Goal: Transaction & Acquisition: Download file/media

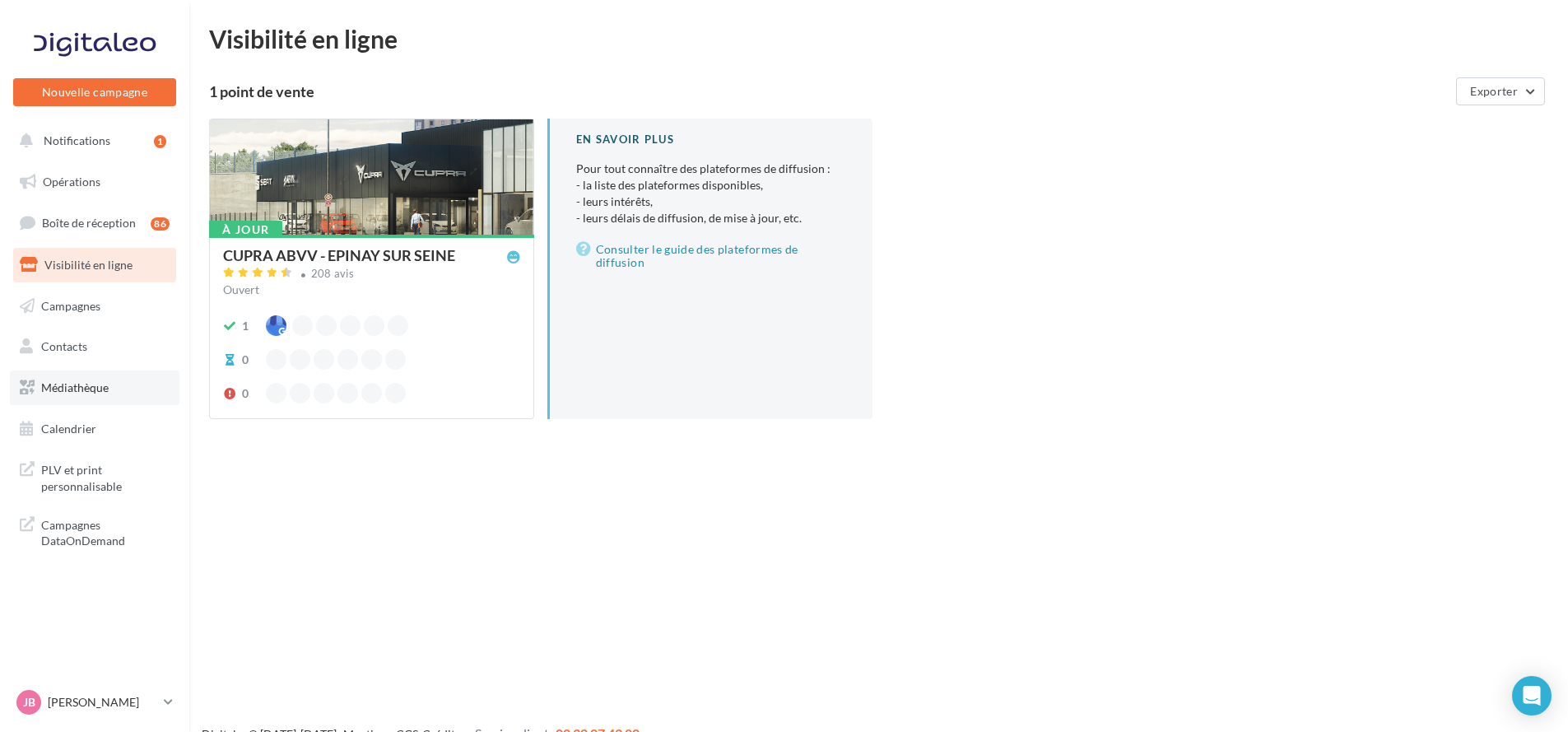
click at [102, 384] on span "Médiathèque" at bounding box center [75, 387] width 67 height 14
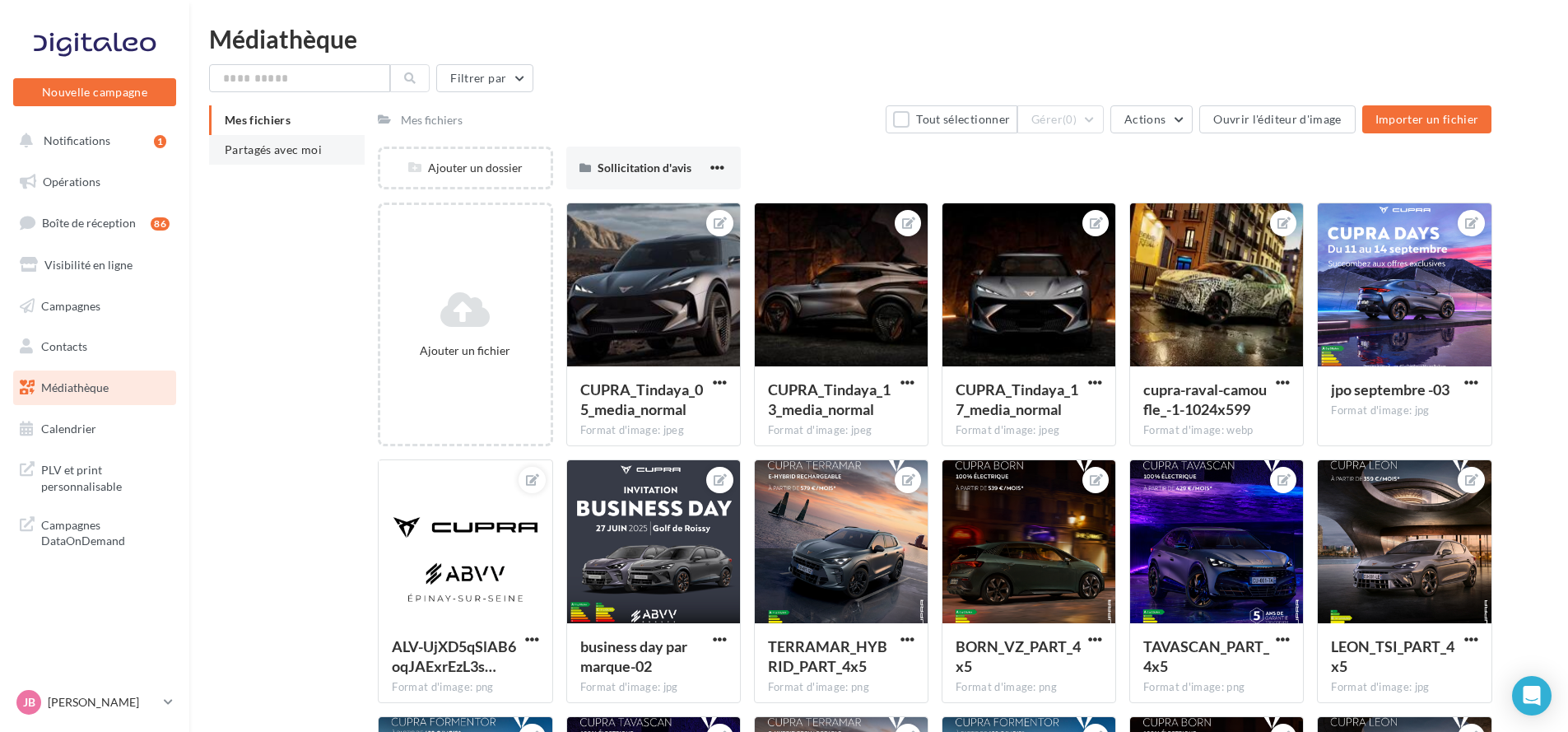
click at [294, 151] on span "Partagés avec moi" at bounding box center [273, 149] width 97 height 14
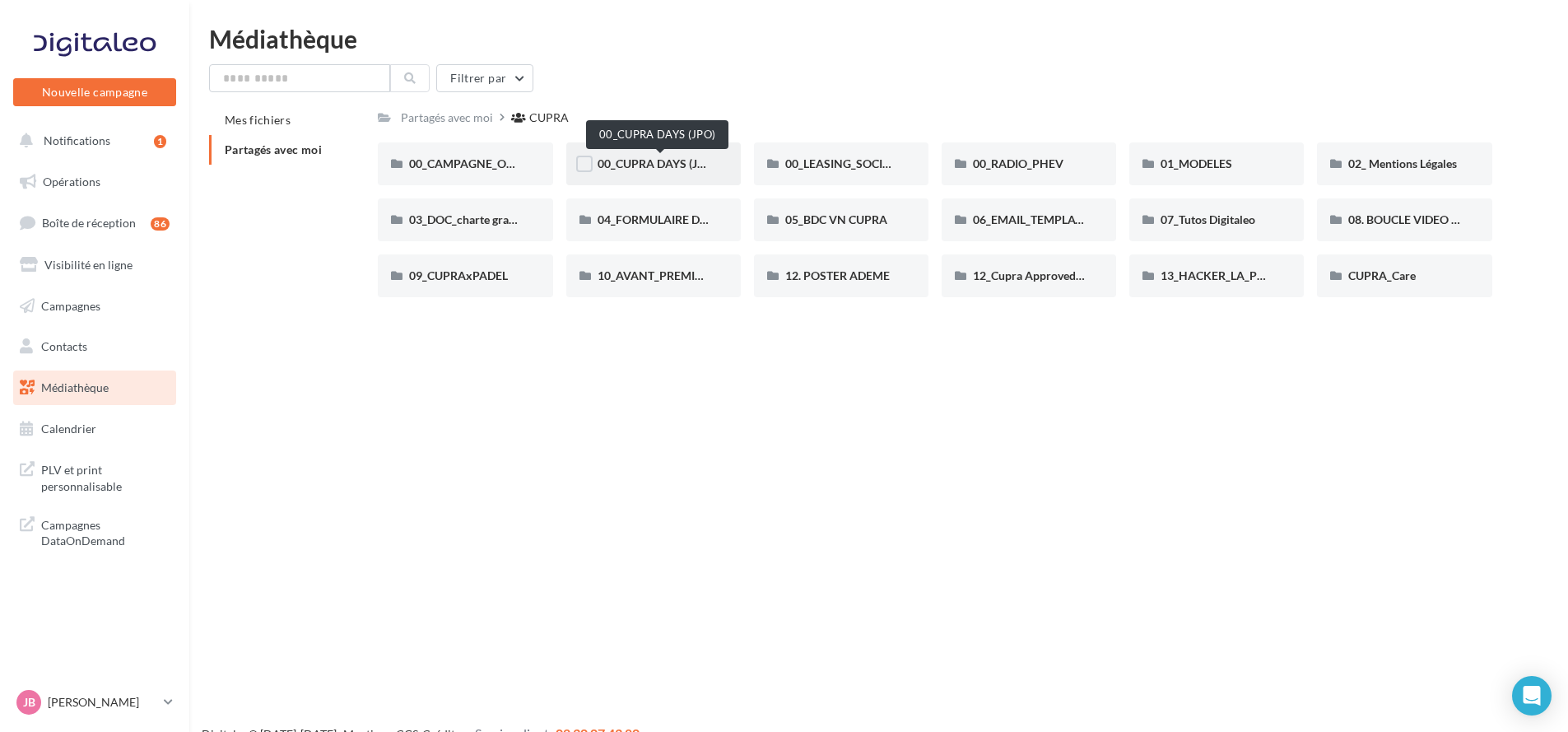
click at [642, 161] on span "00_CUPRA DAYS (JPO)" at bounding box center [657, 163] width 119 height 14
click at [479, 163] on span "00_CAMPAGNE_OCTOBRE" at bounding box center [479, 163] width 141 height 14
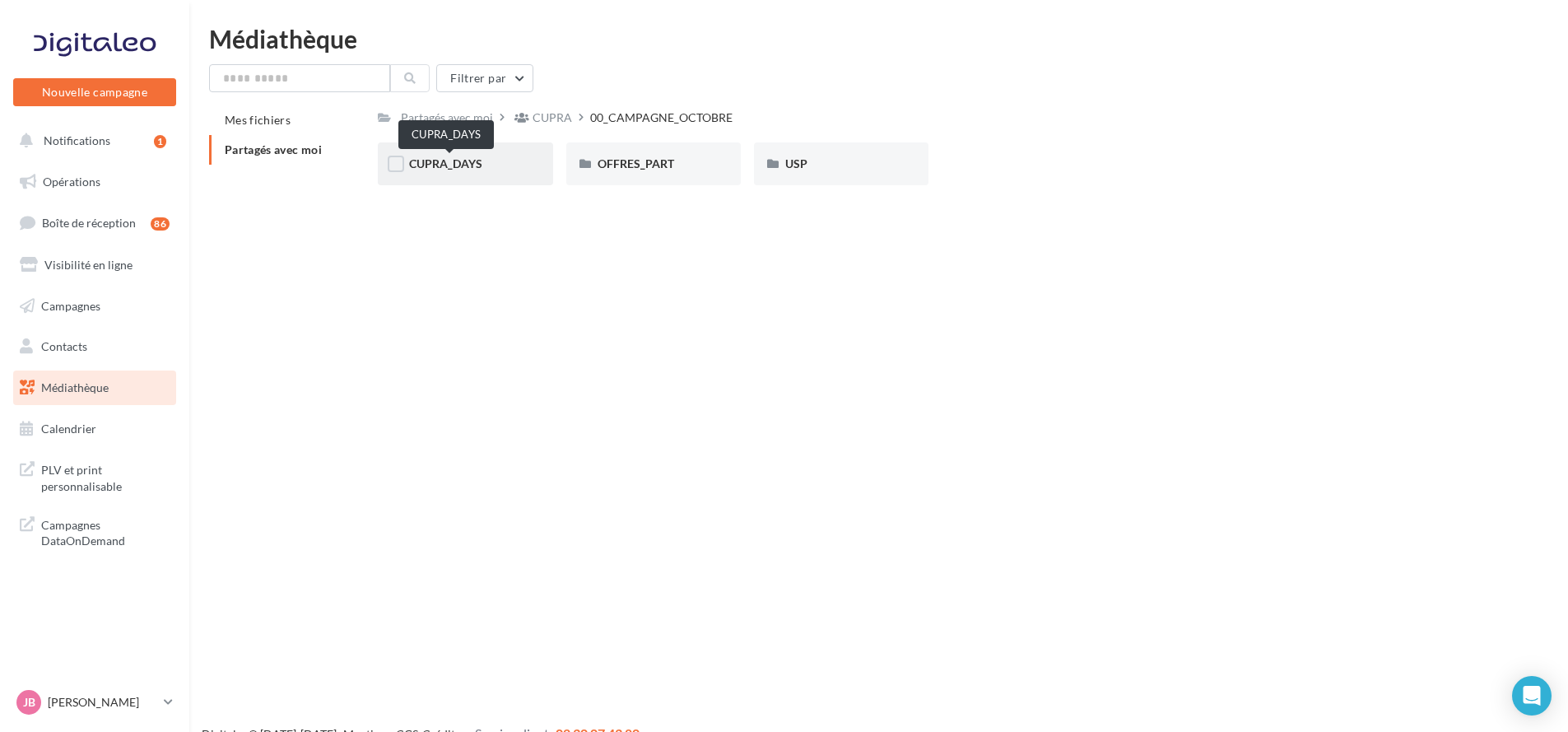
click at [478, 157] on span "CUPRA_DAYS" at bounding box center [445, 163] width 73 height 14
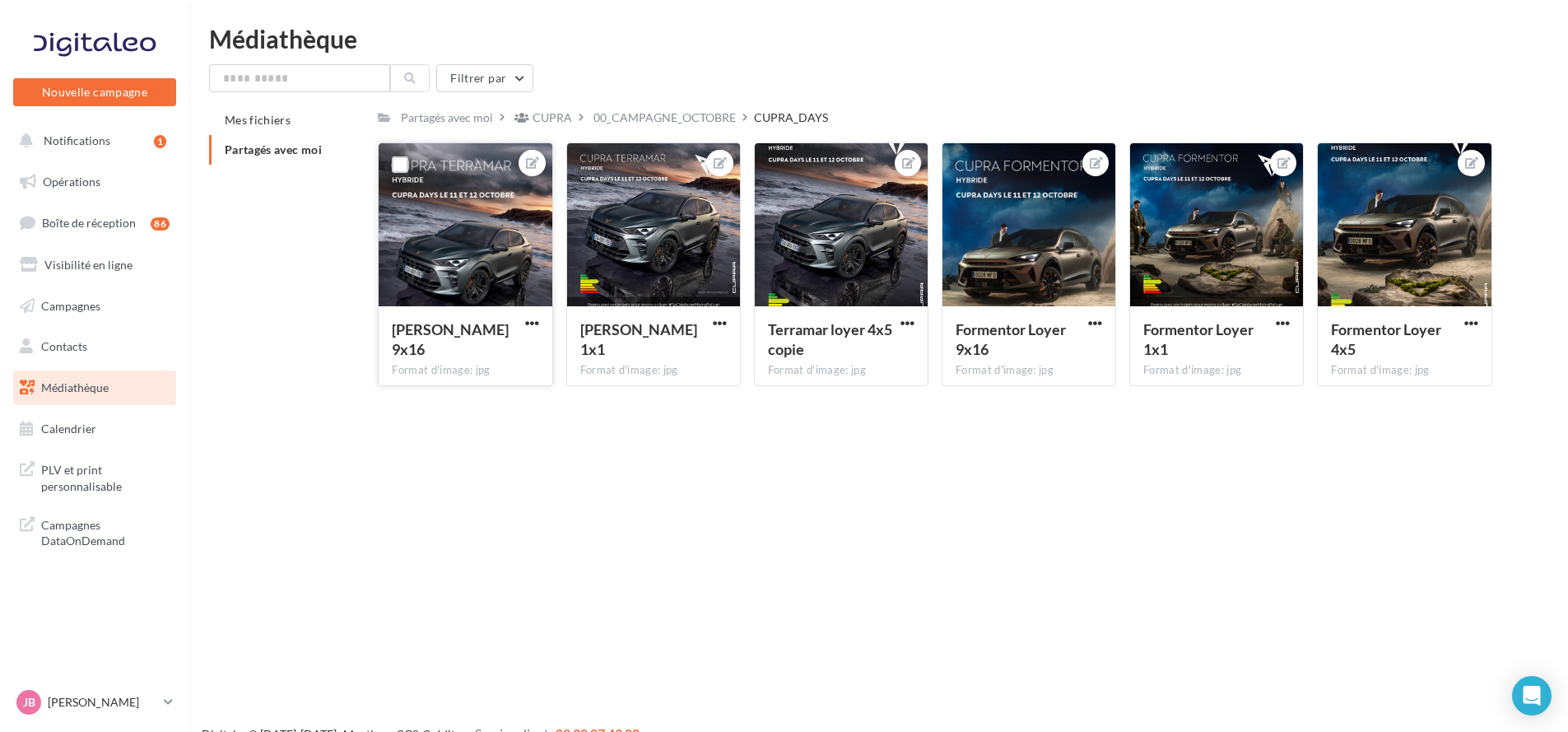
click at [466, 225] on div at bounding box center [464, 225] width 173 height 165
click at [509, 230] on div at bounding box center [464, 225] width 173 height 165
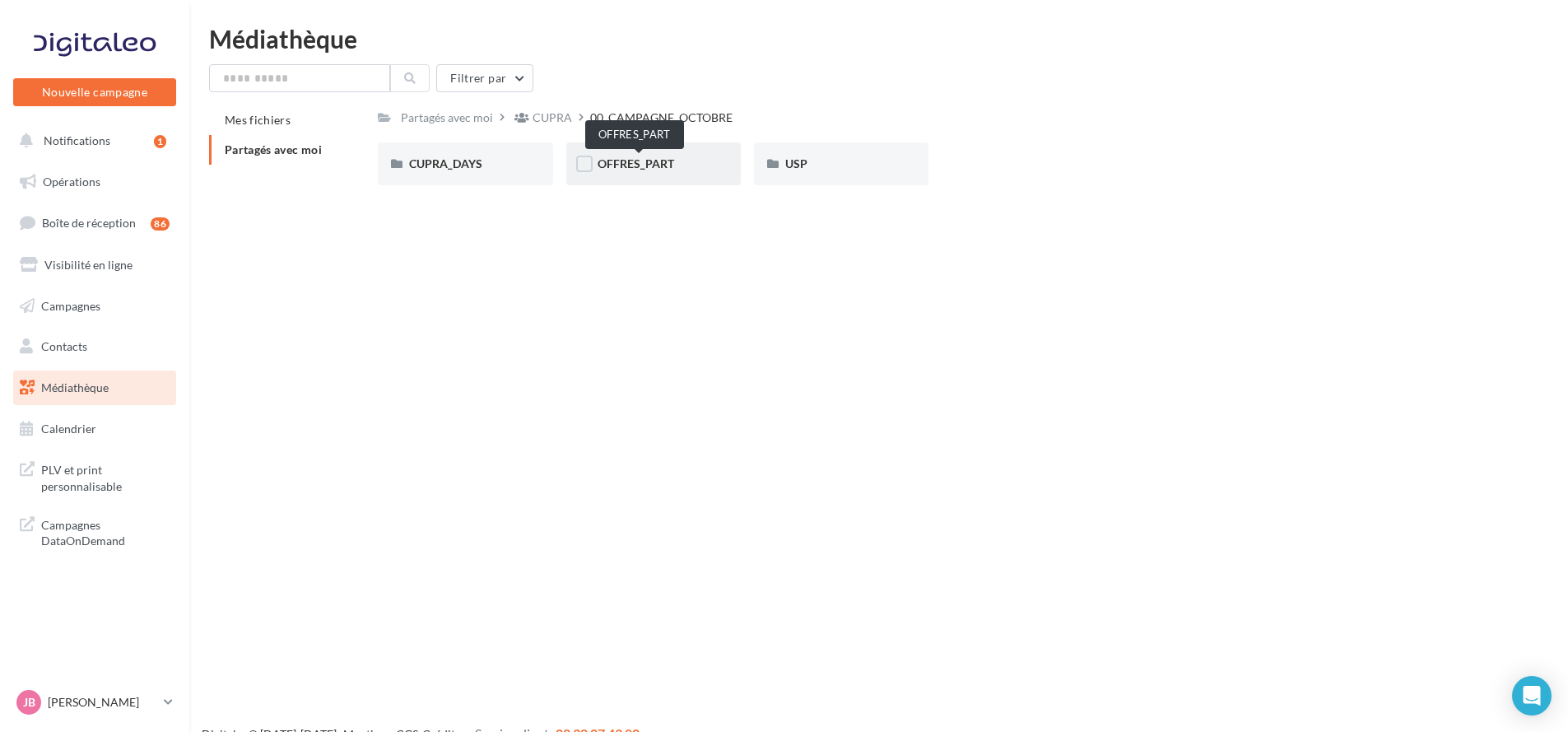
click at [650, 164] on span "OFFRES_PART" at bounding box center [636, 163] width 77 height 14
click at [833, 164] on div "USP" at bounding box center [841, 164] width 112 height 16
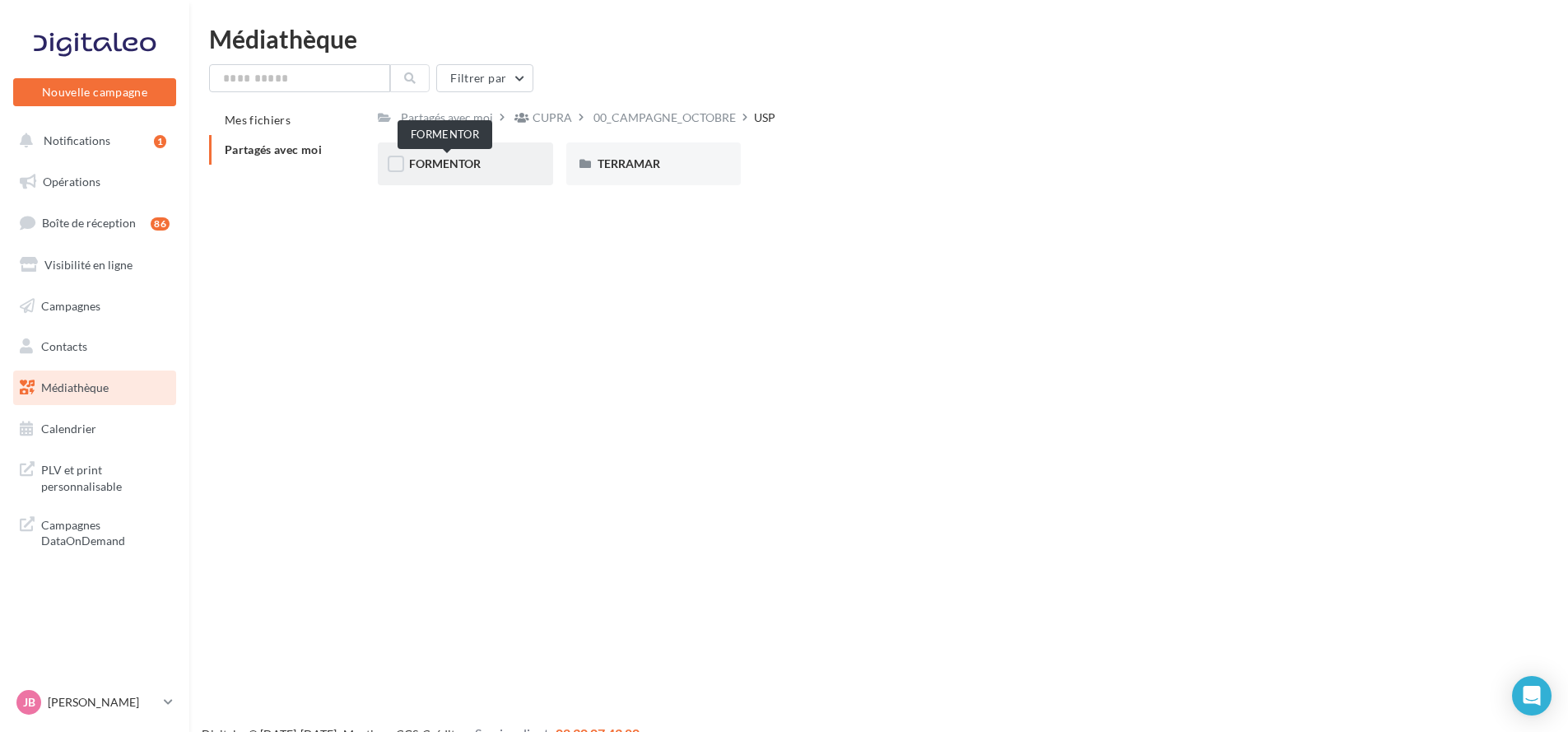
click at [460, 158] on span "FORMENTOR" at bounding box center [445, 163] width 72 height 14
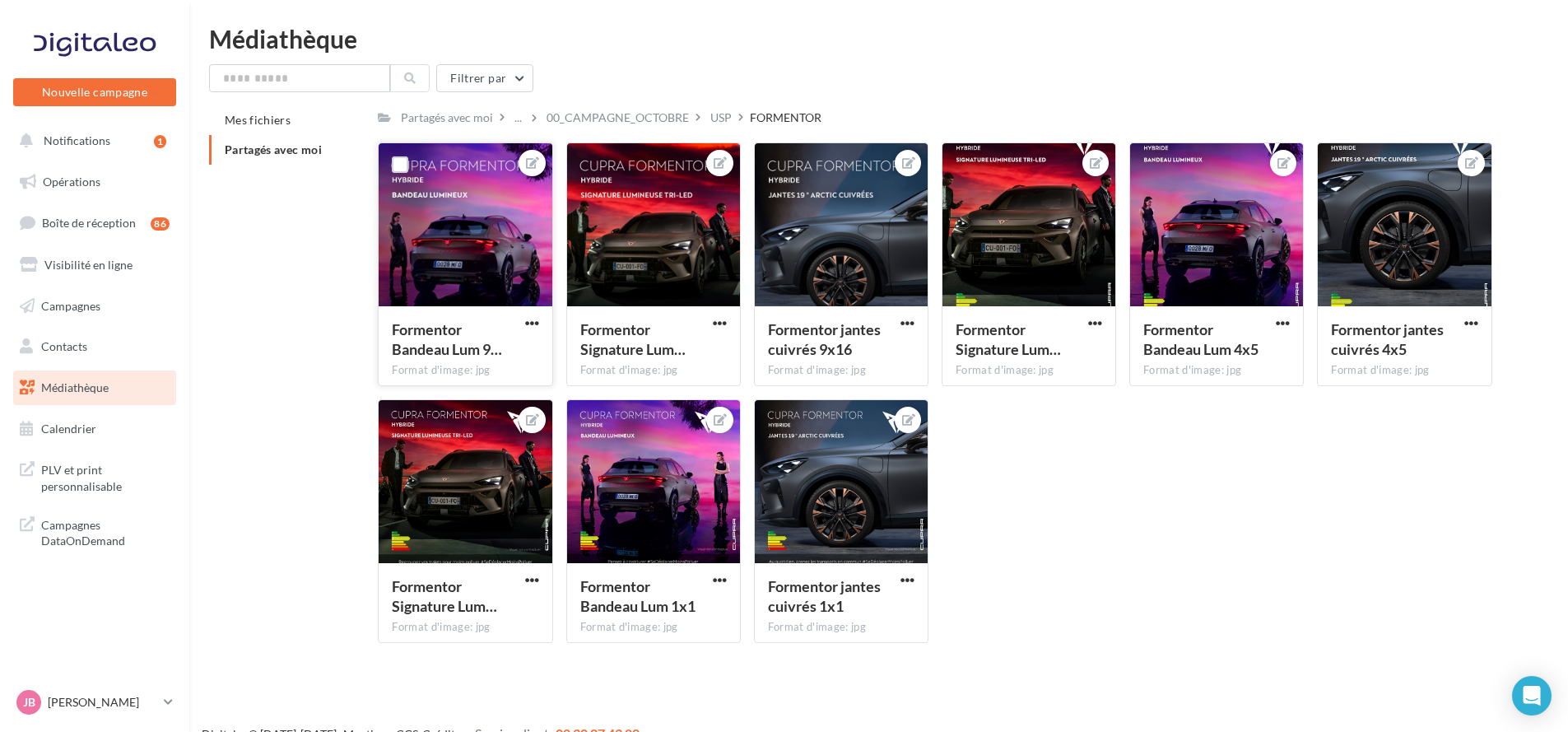
click at [490, 226] on div at bounding box center [464, 225] width 173 height 165
click at [512, 235] on div at bounding box center [464, 225] width 173 height 165
click at [477, 272] on div at bounding box center [464, 225] width 173 height 165
click at [447, 340] on span "Formentor Bandeau Lum 9…" at bounding box center [446, 340] width 111 height 38
click at [447, 327] on span "Formentor Bandeau Lum 9…" at bounding box center [446, 340] width 111 height 38
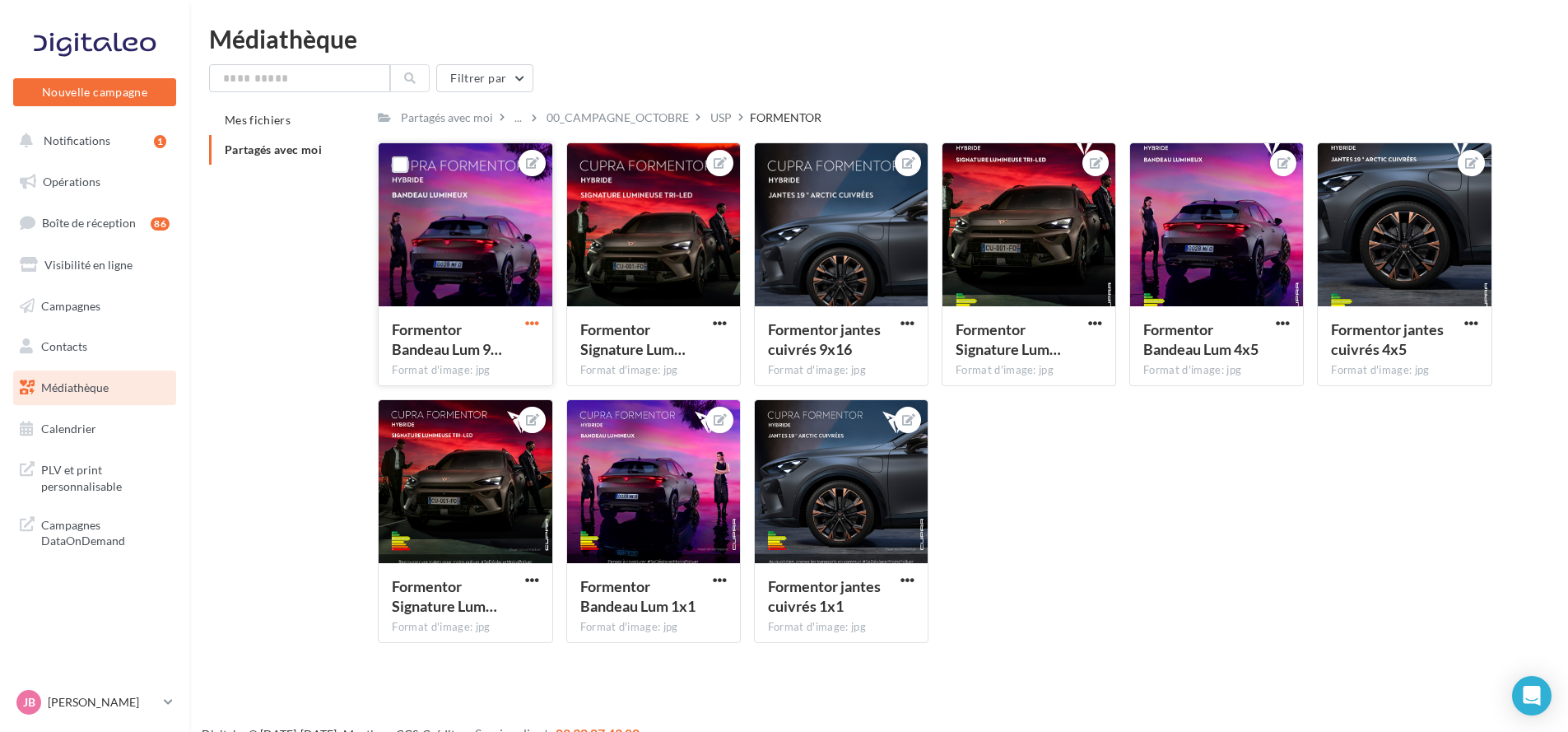
click at [536, 322] on span "button" at bounding box center [531, 322] width 14 height 14
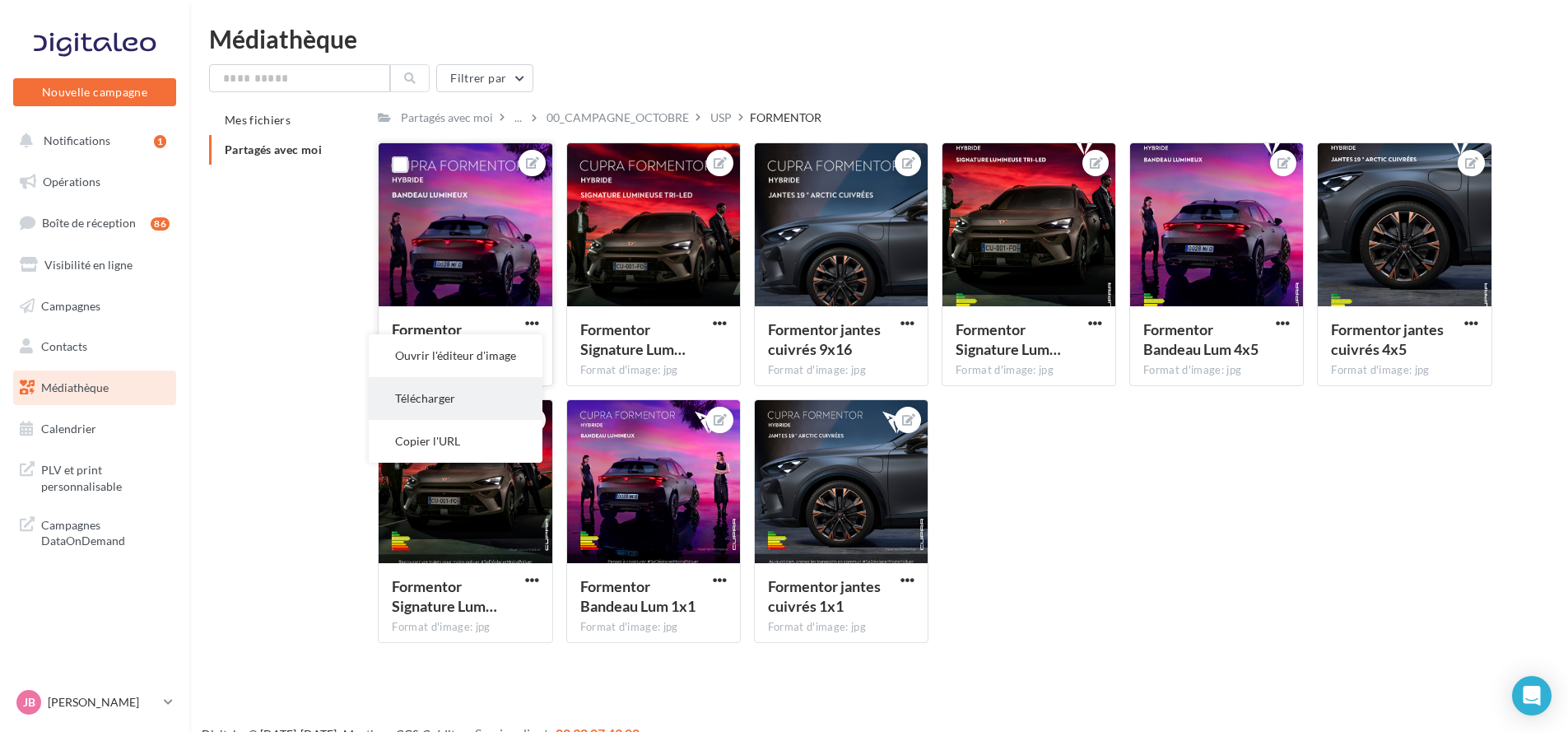
click at [493, 392] on button "Télécharger" at bounding box center [456, 398] width 174 height 43
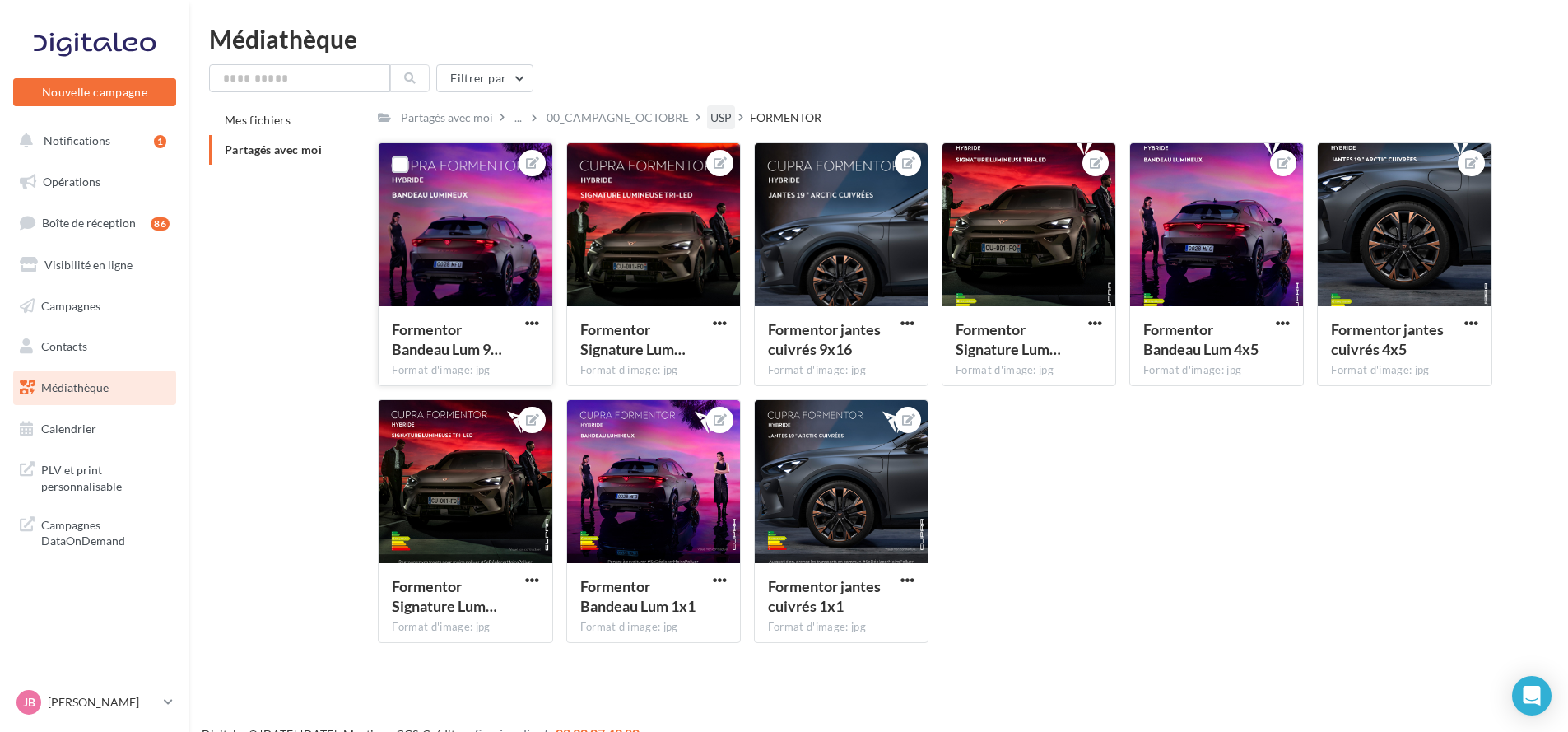
click at [732, 112] on div "USP" at bounding box center [721, 117] width 22 height 16
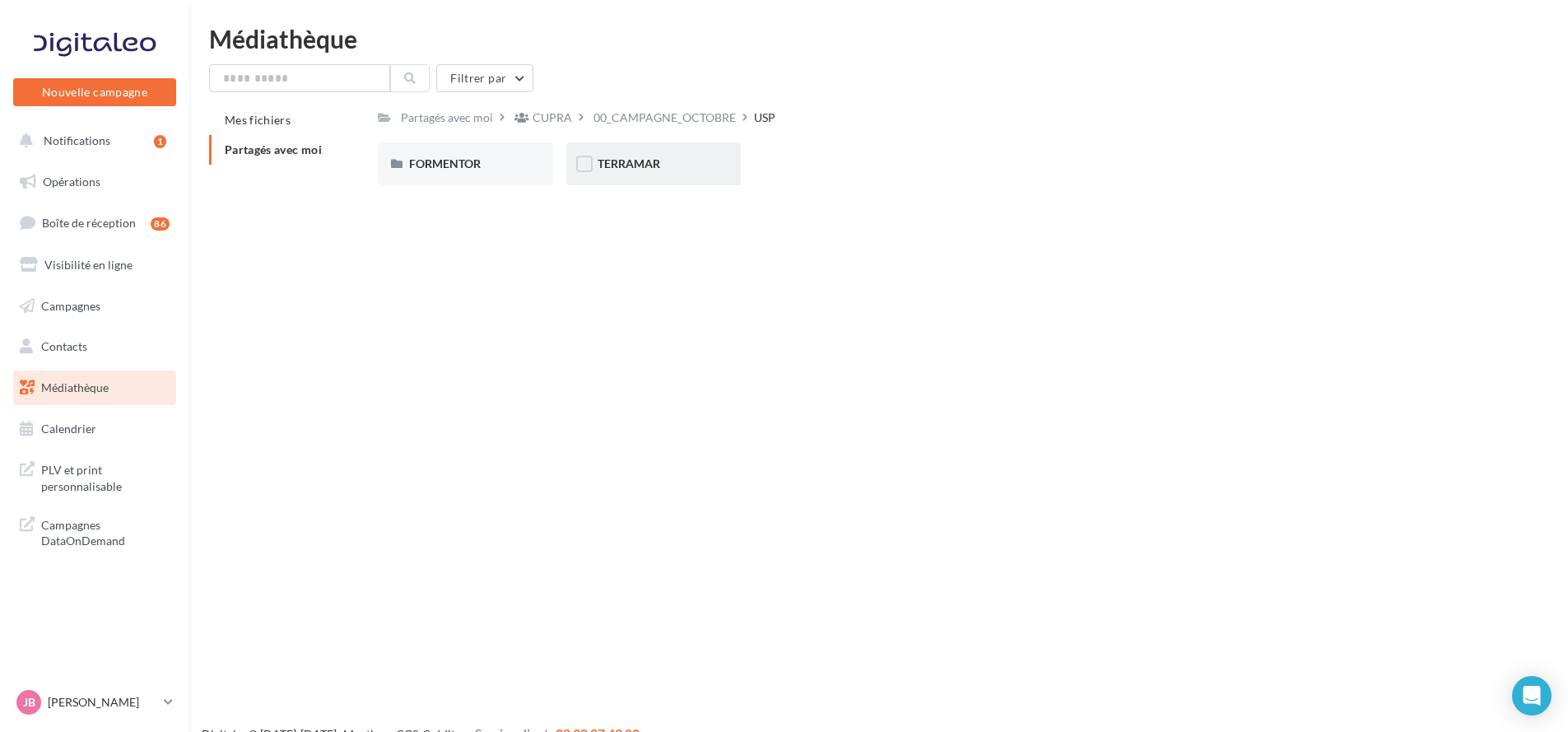
click at [646, 178] on div "TERRAMAR" at bounding box center [653, 164] width 175 height 43
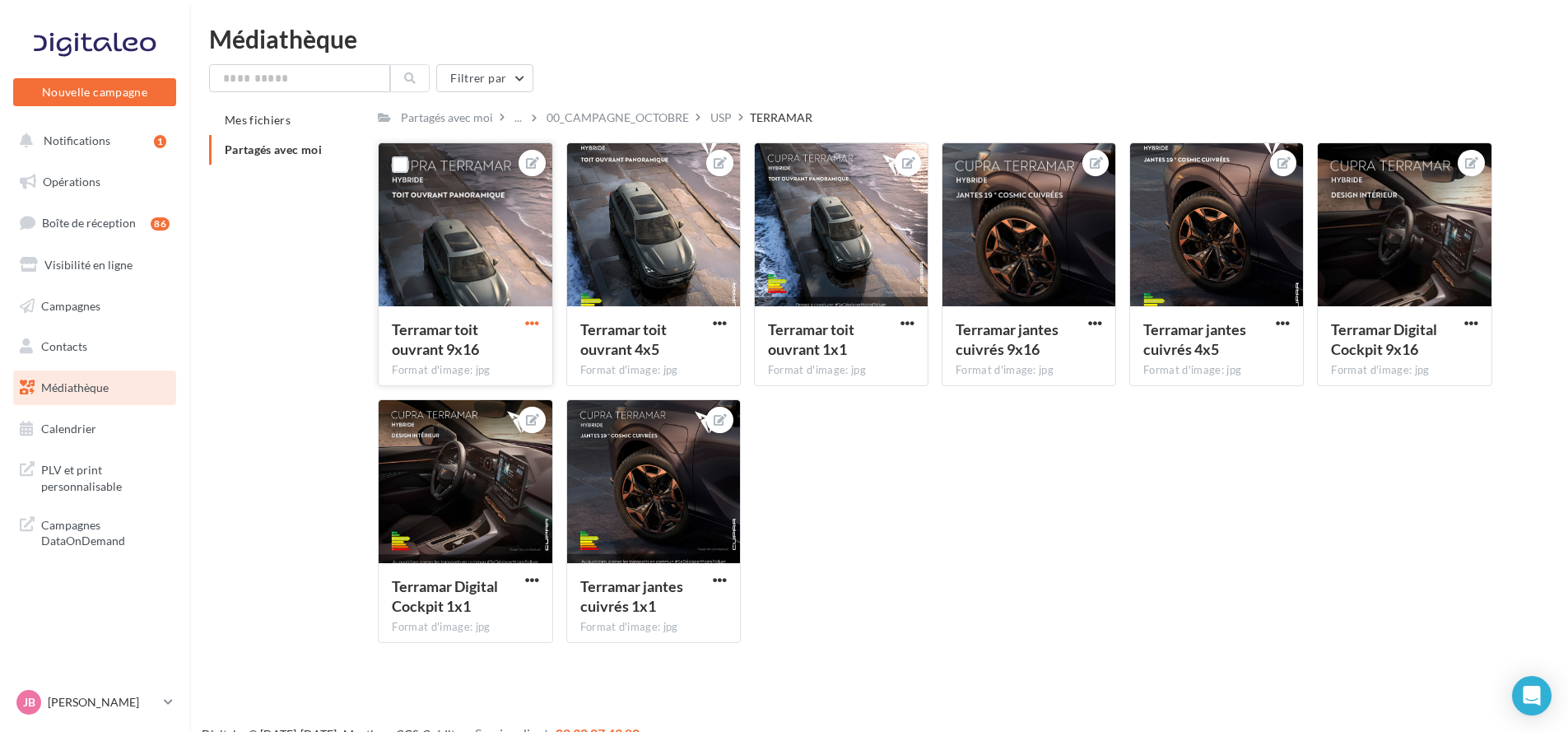
click at [531, 324] on span "button" at bounding box center [531, 322] width 14 height 14
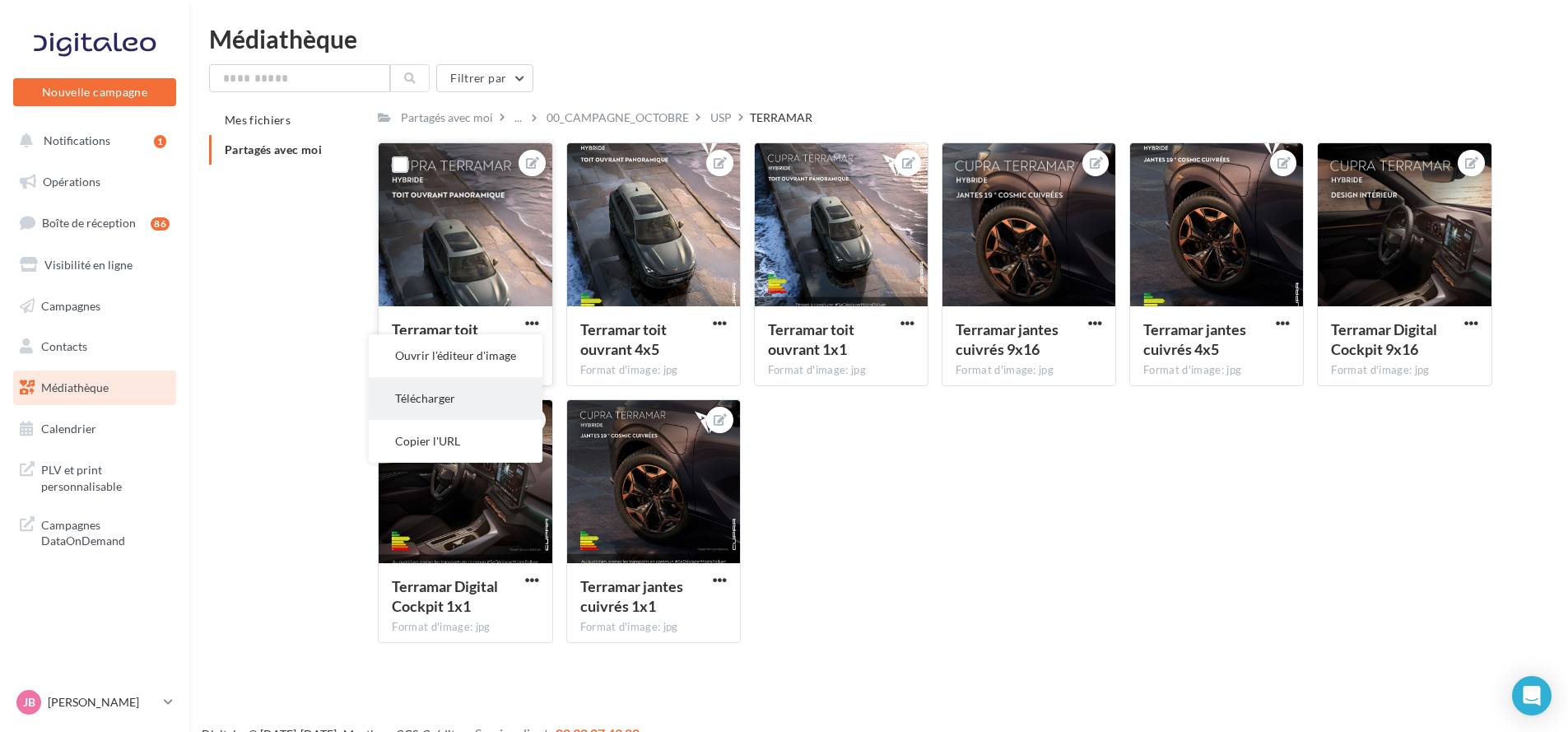
click at [497, 394] on button "Télécharger" at bounding box center [456, 398] width 174 height 43
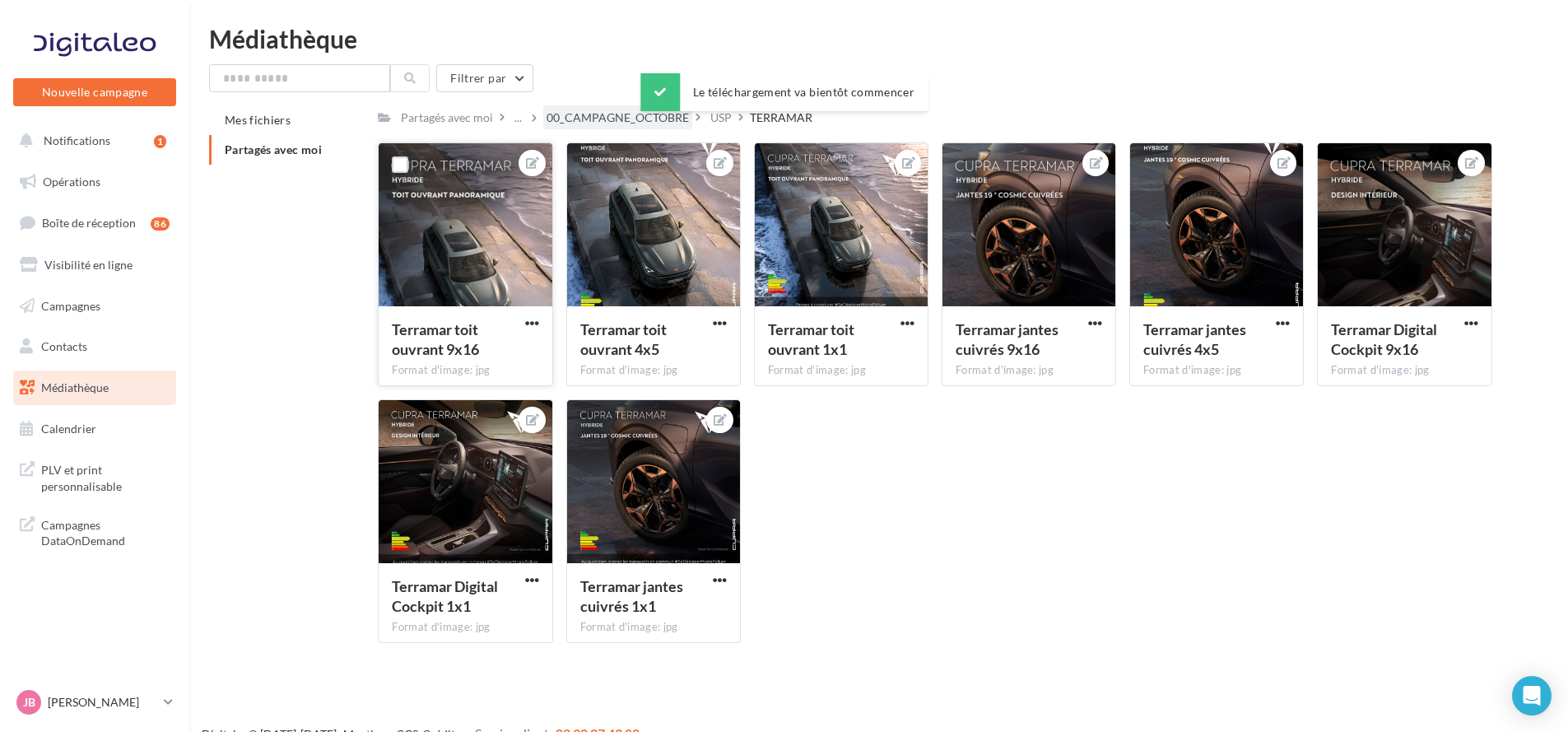
click at [613, 108] on div "00_CAMPAGNE_OCTOBRE" at bounding box center [618, 116] width 149 height 24
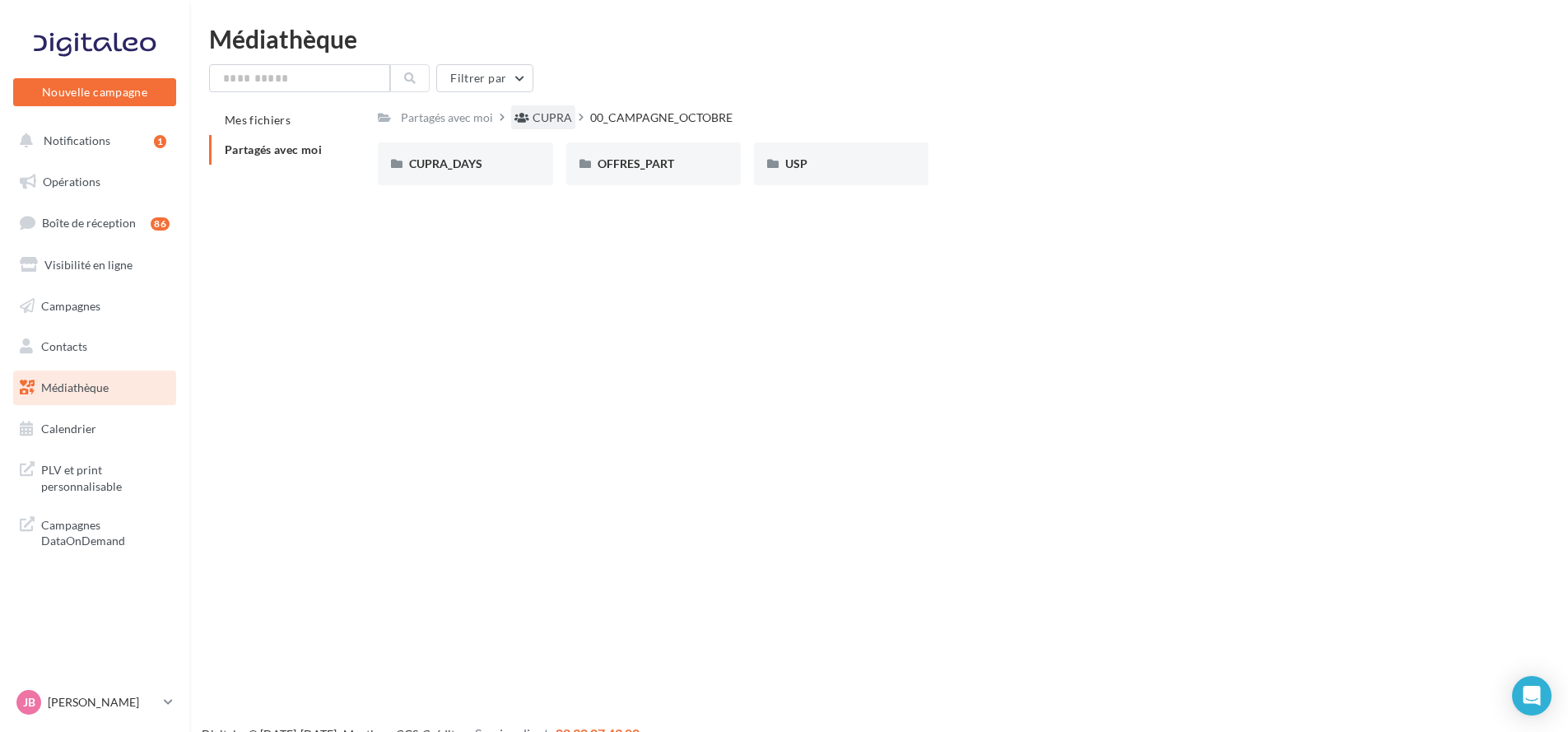
click at [549, 113] on div "CUPRA" at bounding box center [552, 117] width 40 height 16
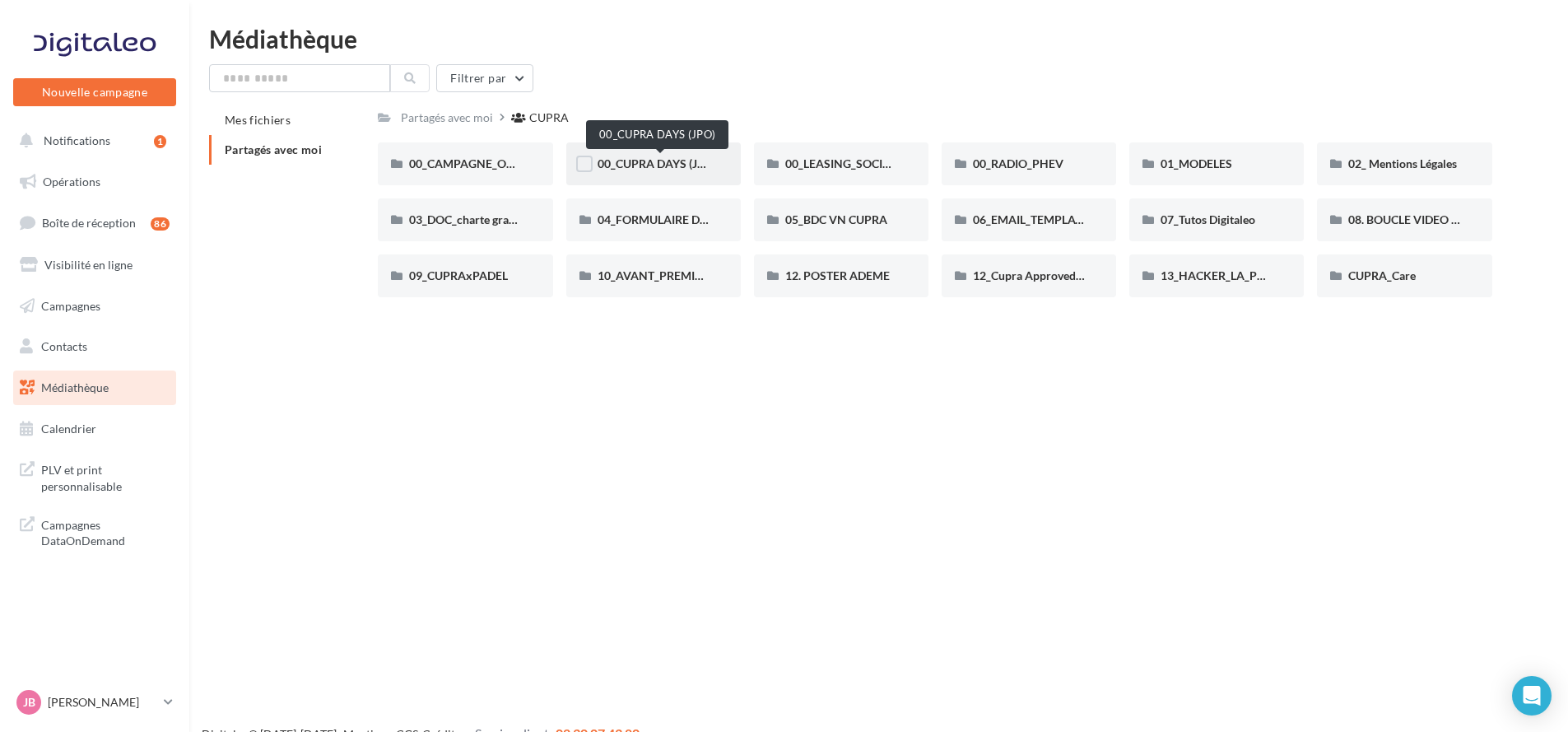
click at [688, 156] on span "00_CUPRA DAYS (JPO)" at bounding box center [657, 163] width 119 height 14
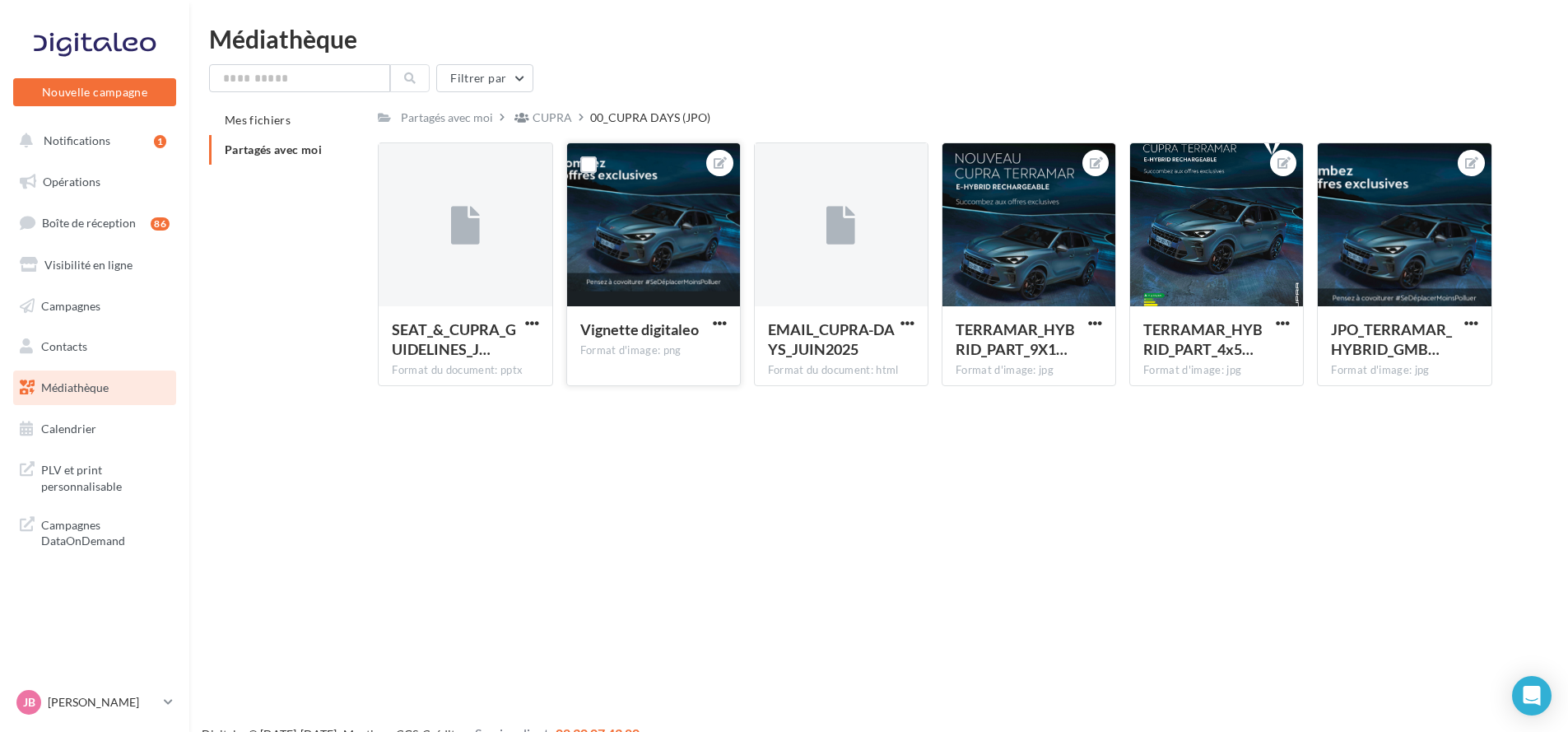
click at [635, 200] on div at bounding box center [653, 225] width 173 height 165
click at [1053, 245] on div at bounding box center [1029, 225] width 173 height 165
click at [1039, 332] on span "TERRAMAR_HYBRID_PART_9X1…" at bounding box center [1016, 340] width 119 height 38
click at [1235, 262] on div at bounding box center [1216, 225] width 173 height 165
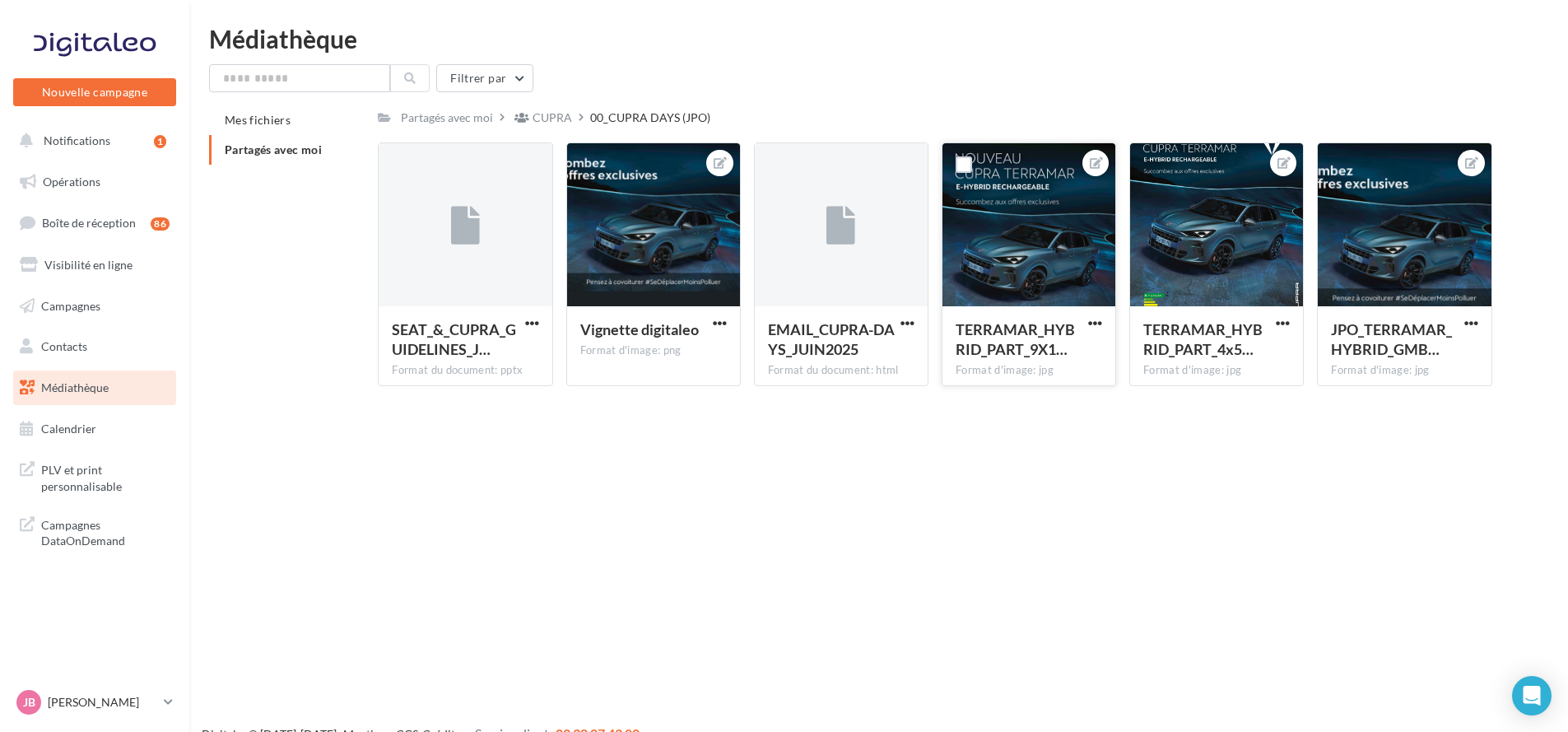
click at [986, 175] on div at bounding box center [1029, 225] width 173 height 165
click at [565, 116] on div "CUPRA" at bounding box center [552, 117] width 40 height 16
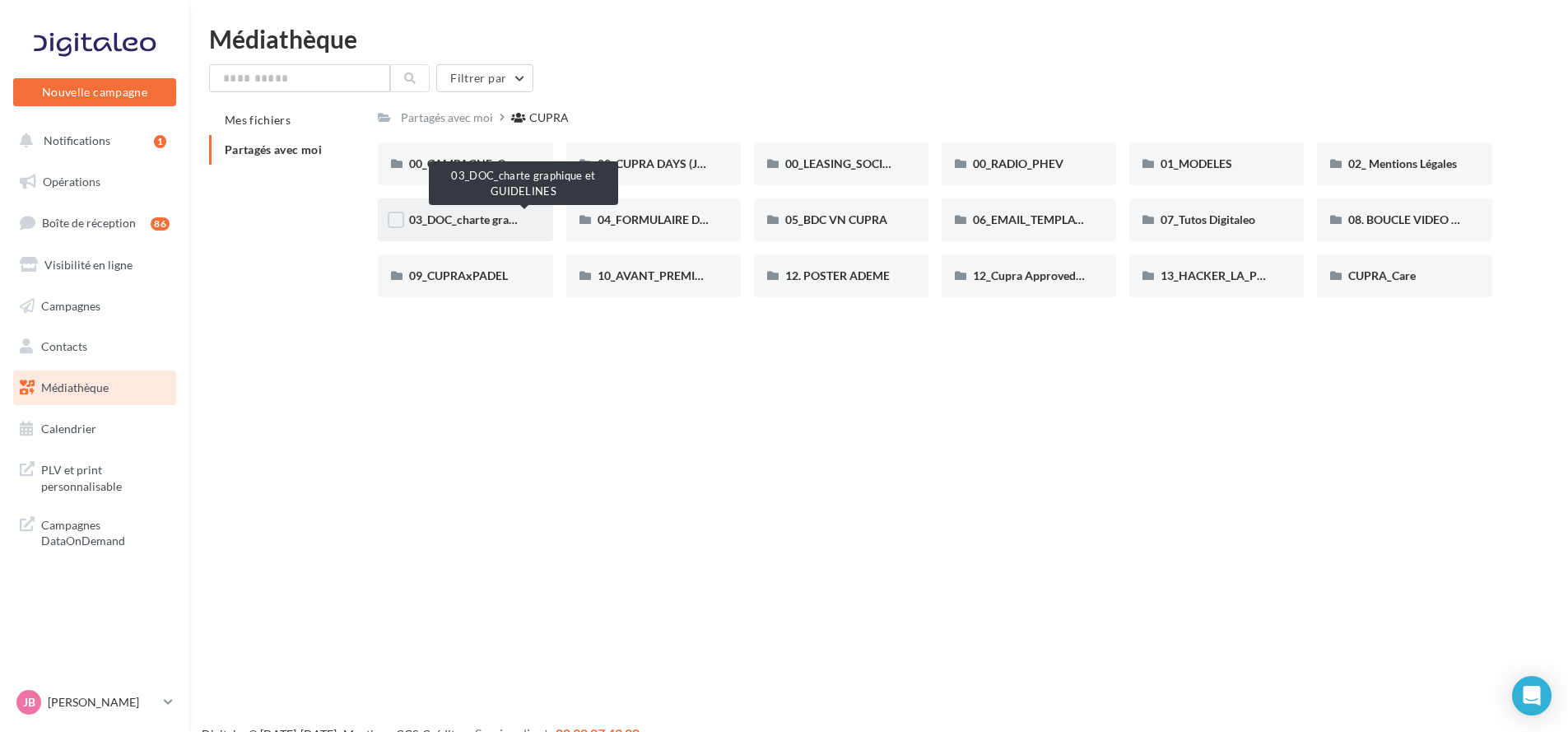
click at [486, 214] on span "03_DOC_charte graphique et GUIDELINES" at bounding box center [517, 219] width 216 height 14
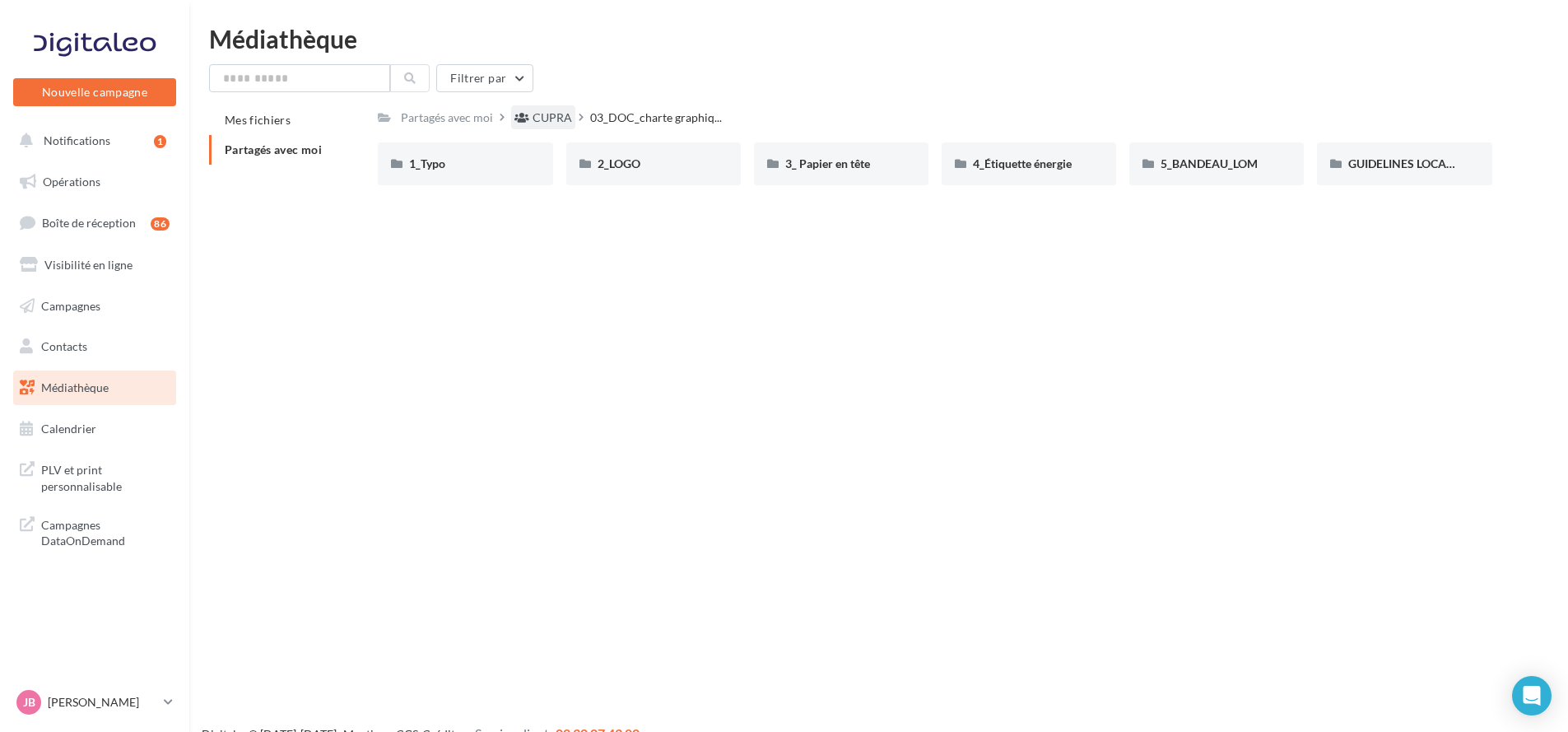
click at [571, 115] on div "CUPRA" at bounding box center [552, 117] width 40 height 16
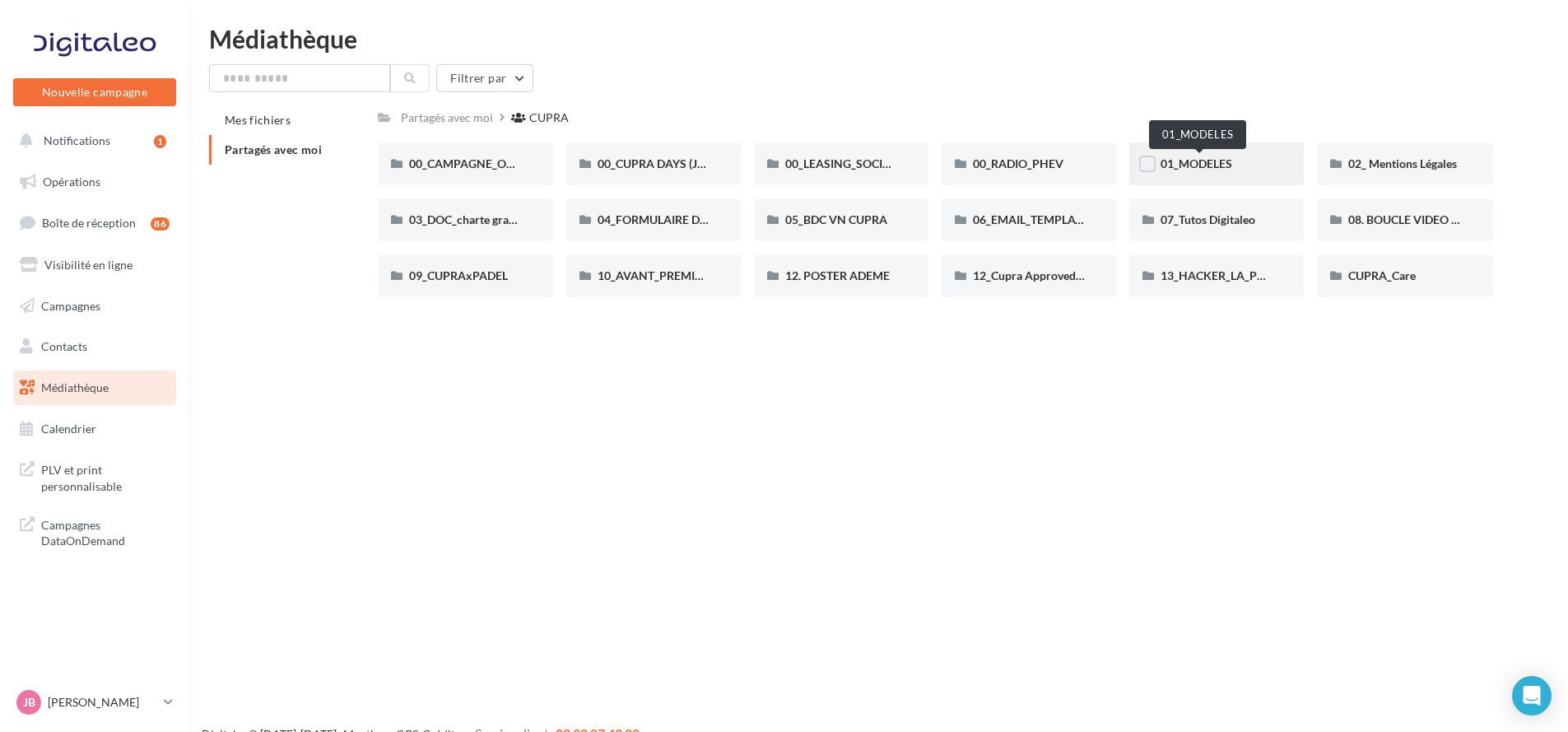
click at [1211, 162] on span "01_MODELES" at bounding box center [1196, 163] width 72 height 14
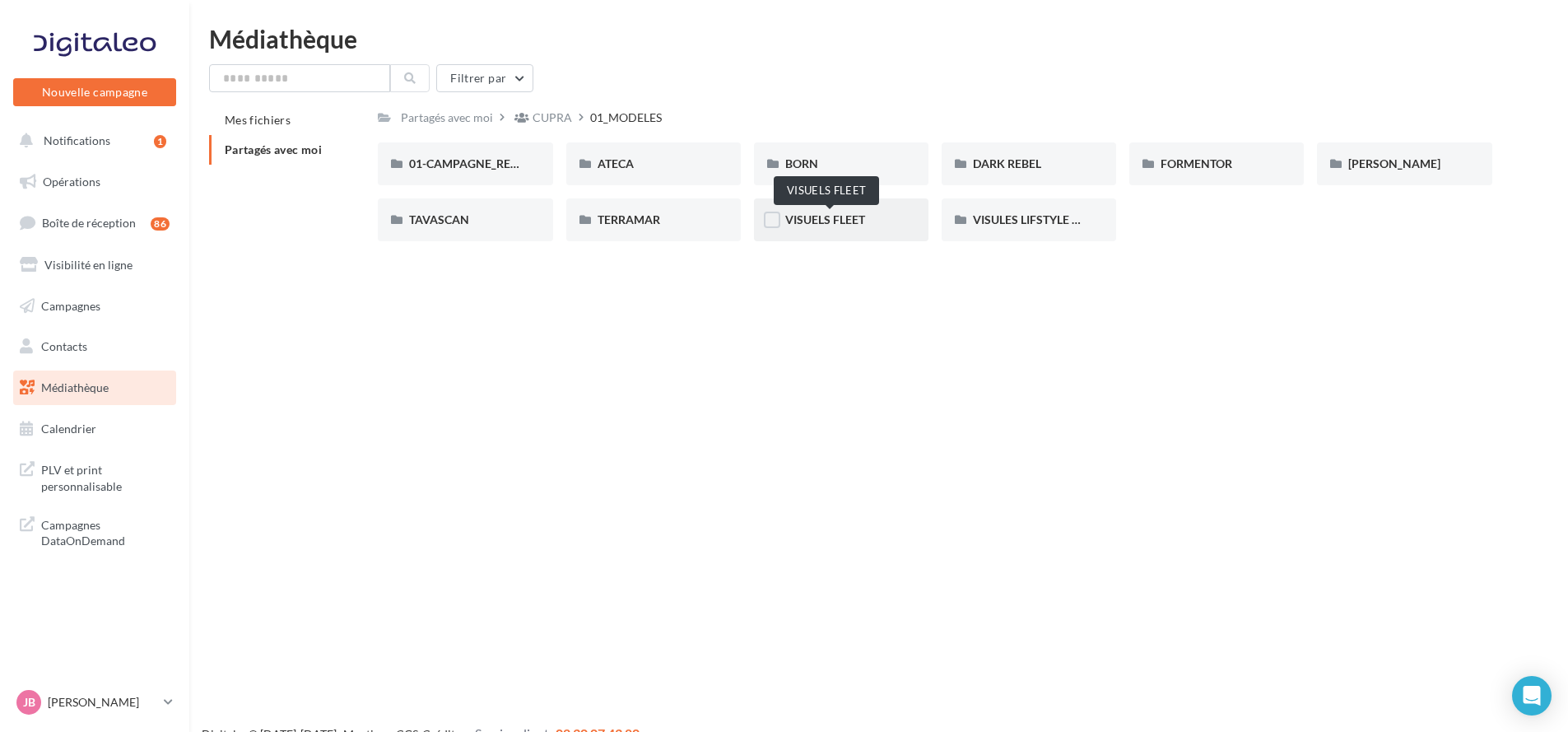
click at [846, 216] on span "VISUELS FLEET" at bounding box center [825, 219] width 79 height 14
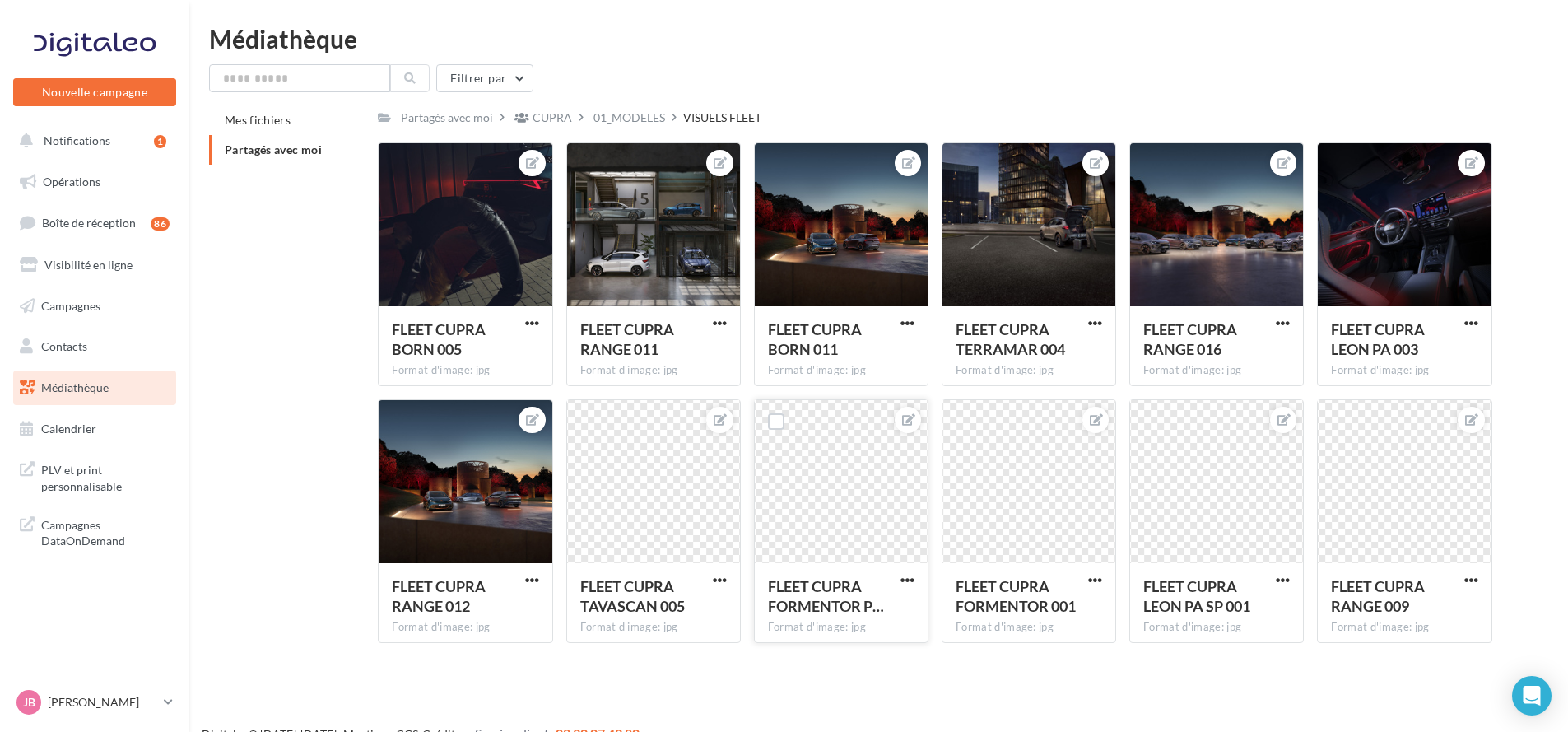
click at [845, 518] on div at bounding box center [841, 482] width 173 height 165
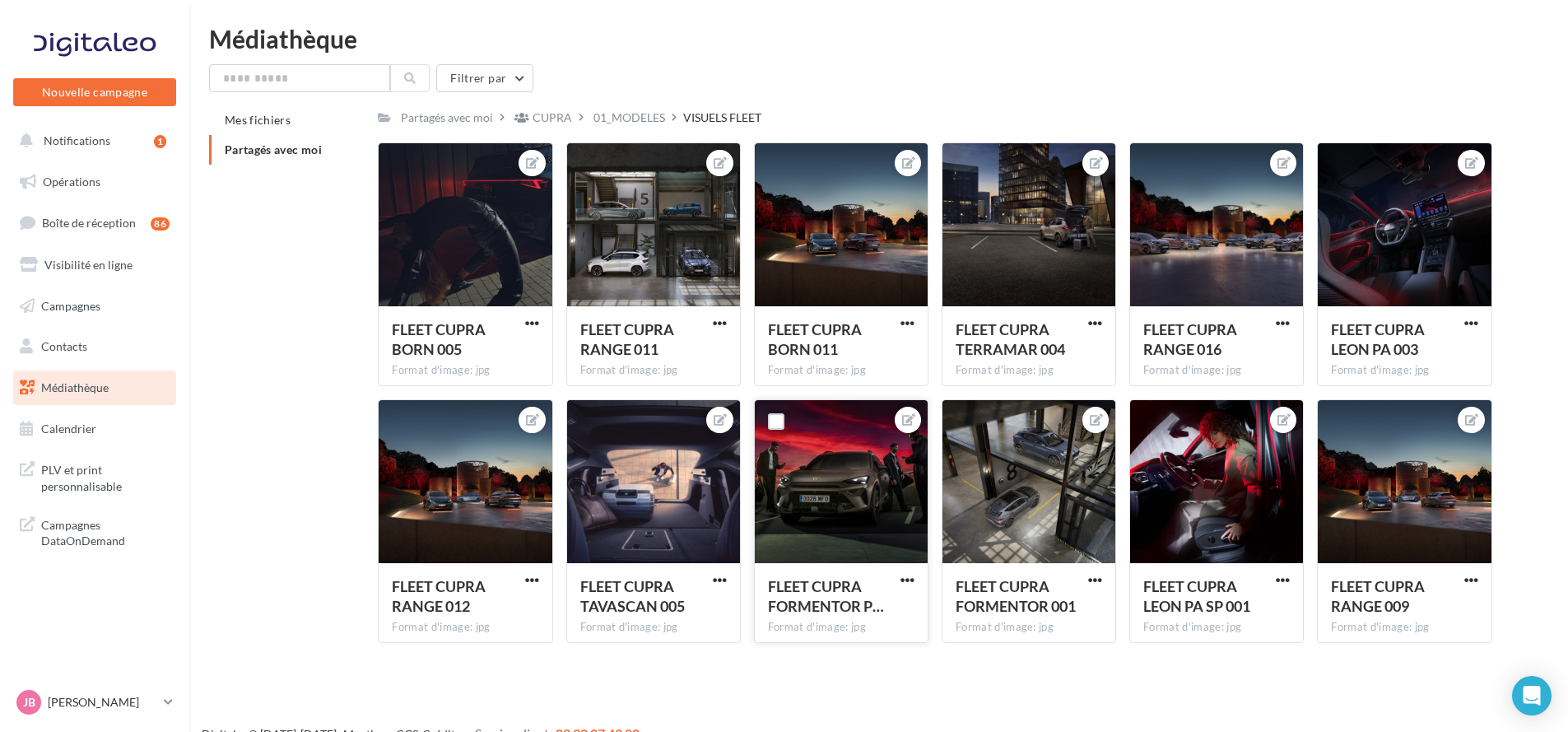
click at [849, 524] on div at bounding box center [841, 482] width 173 height 165
click at [849, 517] on div at bounding box center [841, 482] width 173 height 165
click at [902, 573] on span "button" at bounding box center [907, 580] width 14 height 14
click at [868, 661] on button "Télécharger" at bounding box center [831, 654] width 174 height 43
click at [1529, 91] on div "Filtrer par" at bounding box center [879, 78] width 1339 height 28
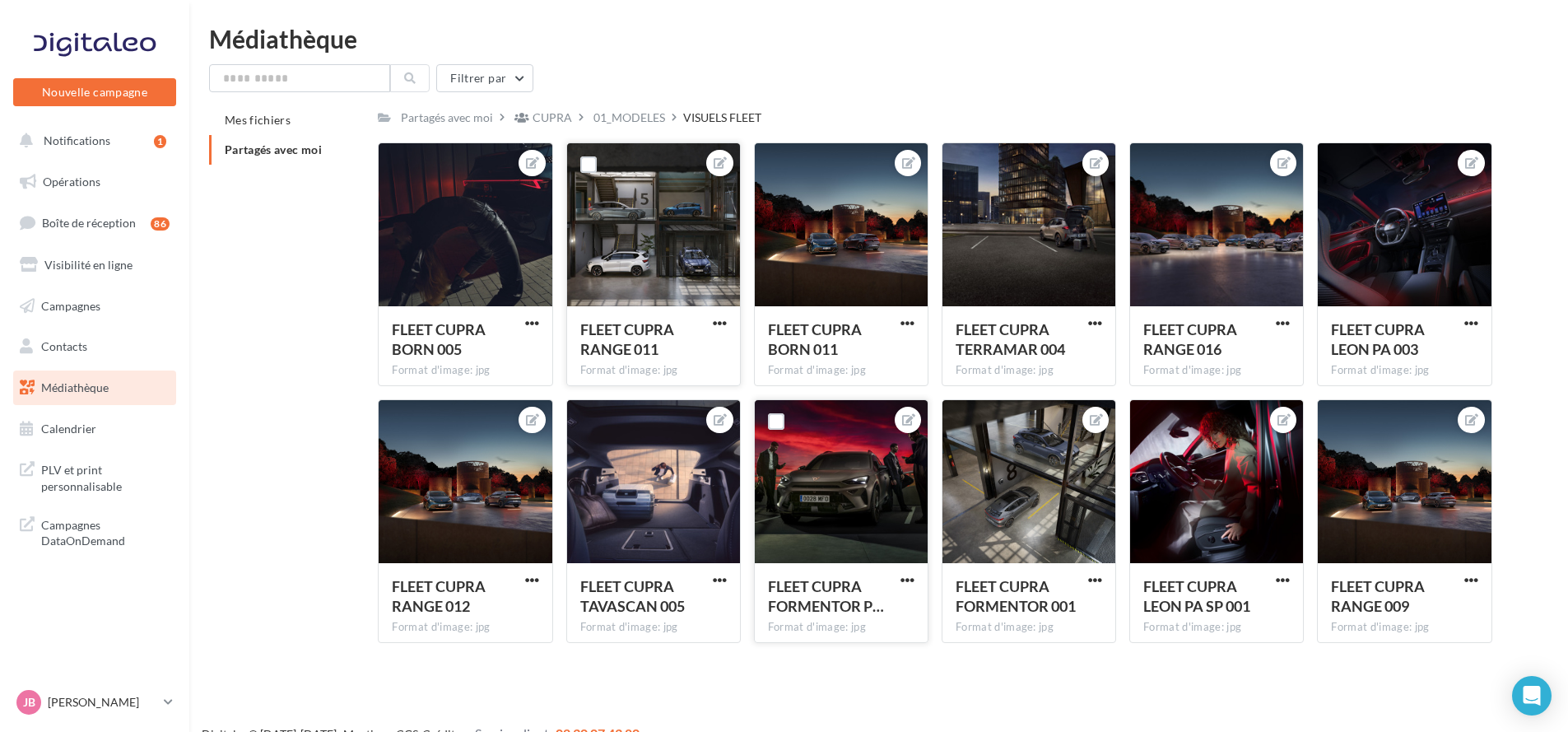
click at [728, 318] on button "button" at bounding box center [720, 323] width 21 height 16
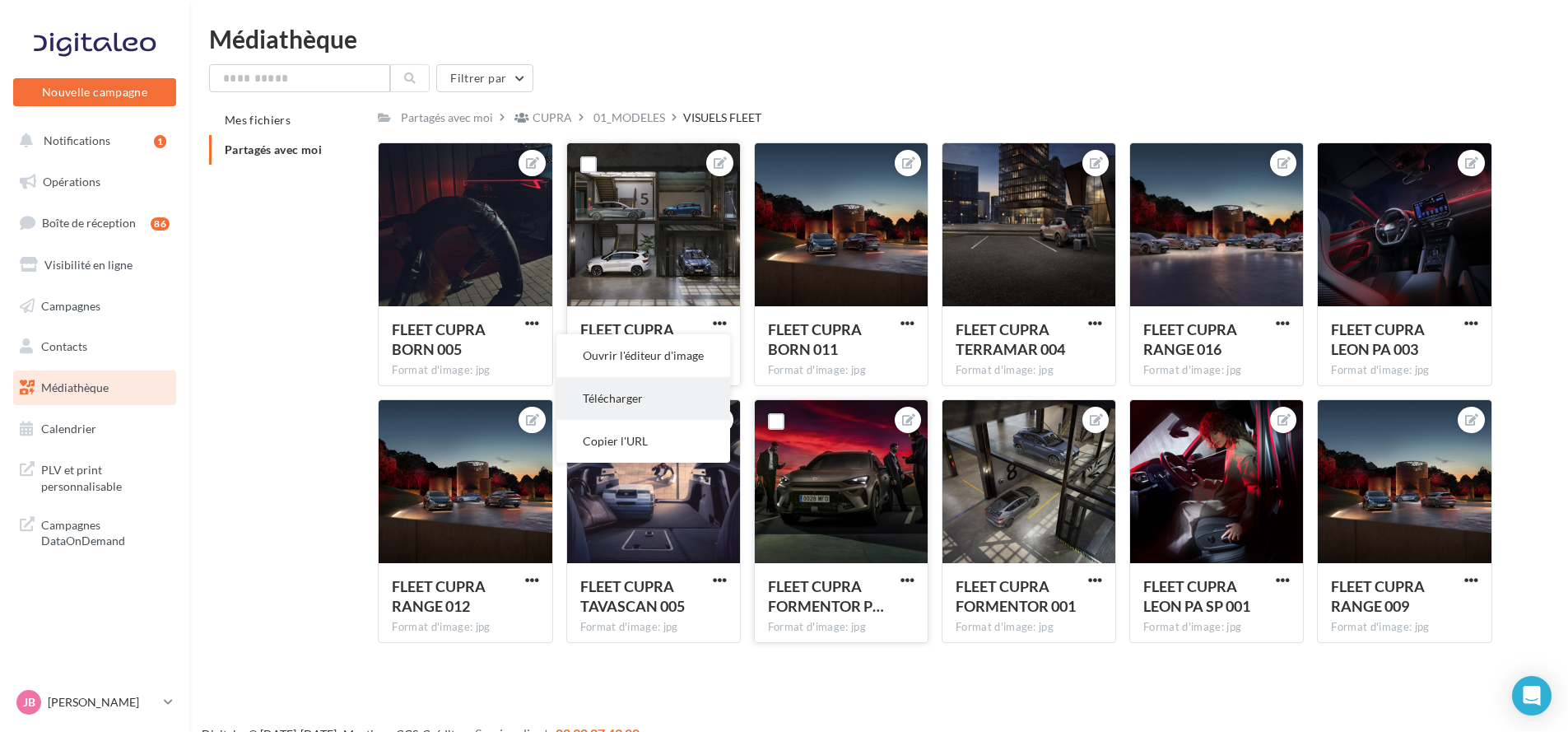
click at [674, 402] on button "Télécharger" at bounding box center [643, 398] width 174 height 43
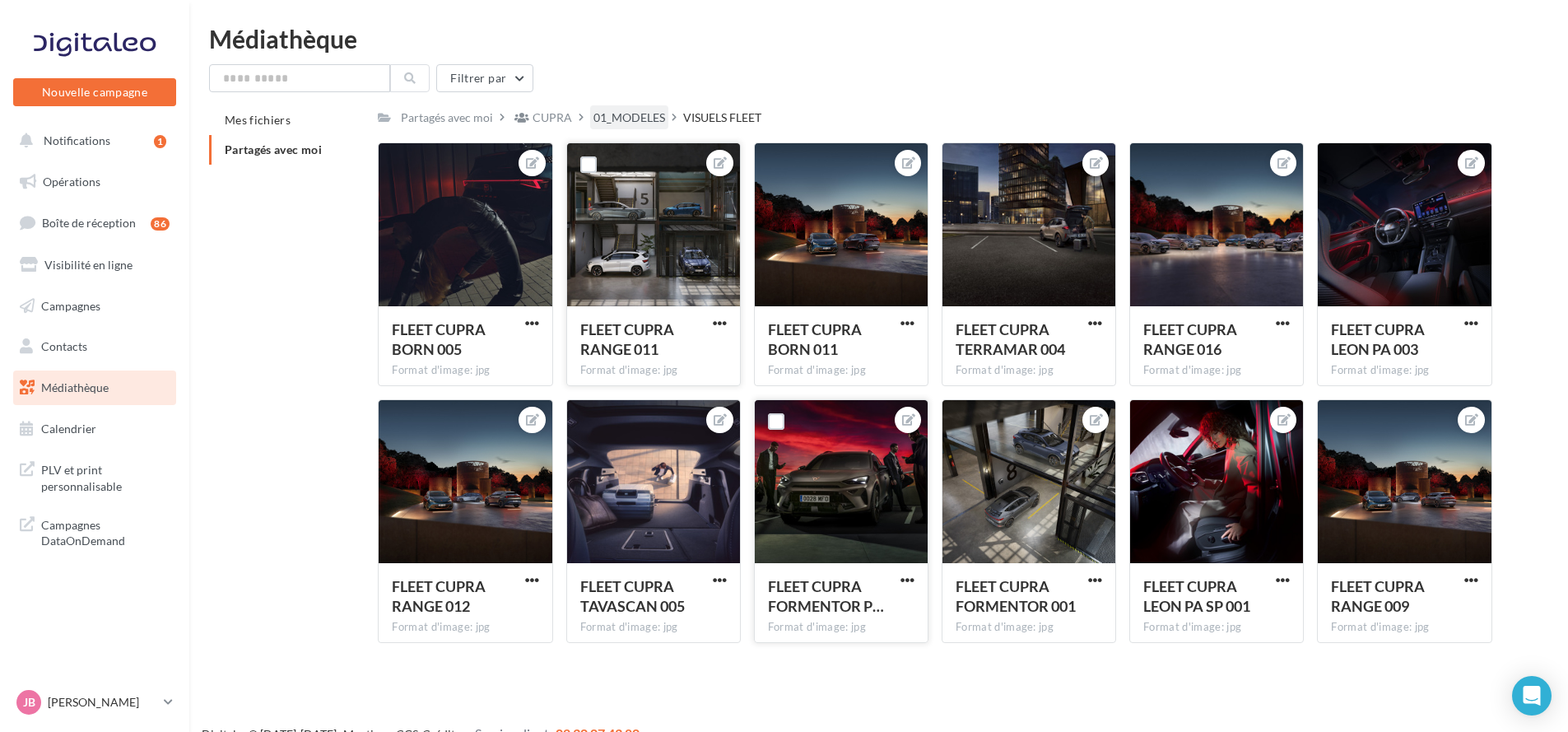
click at [640, 115] on div "01_MODELES" at bounding box center [630, 117] width 72 height 16
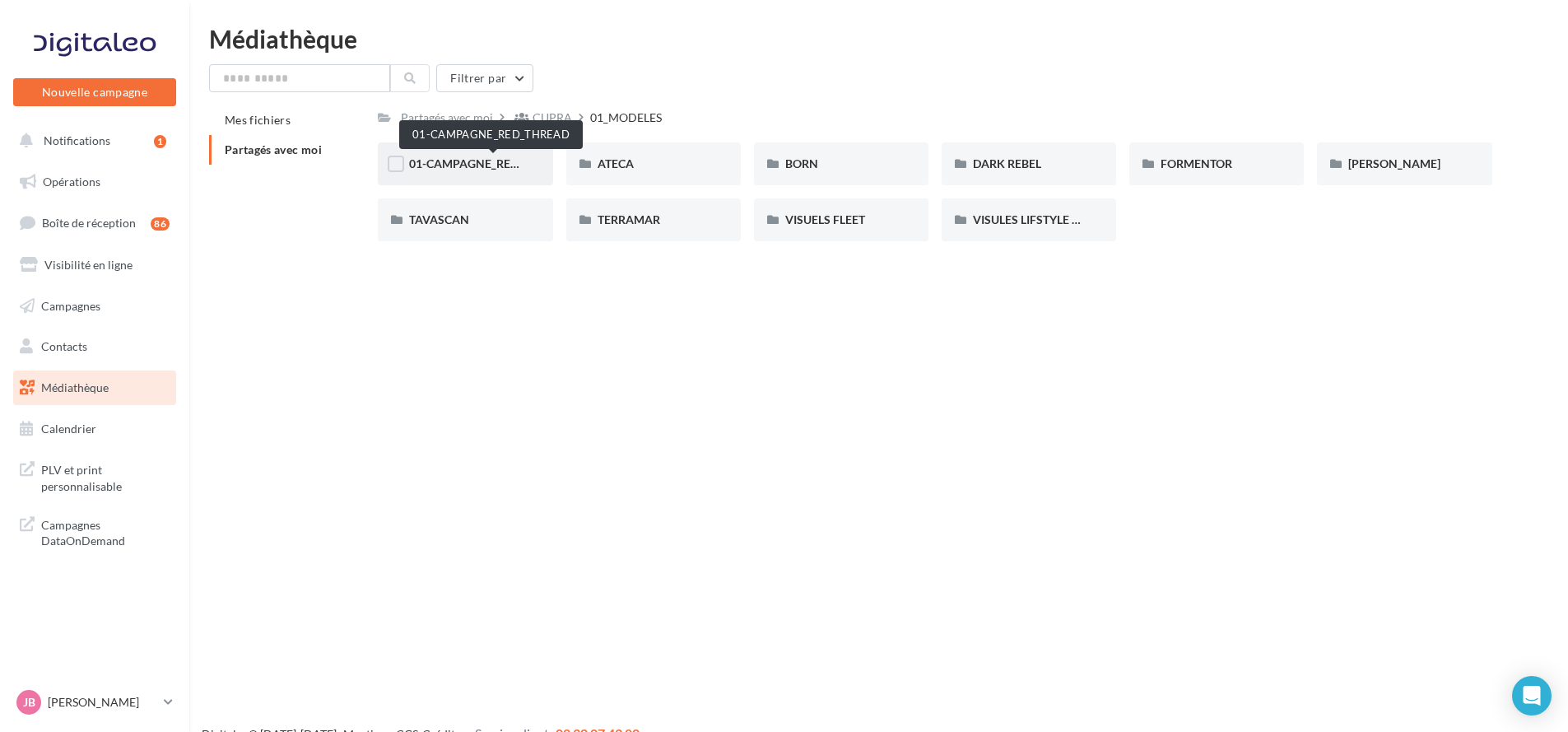
click at [499, 161] on span "01-CAMPAGNE_RED_THREAD" at bounding box center [490, 163] width 161 height 14
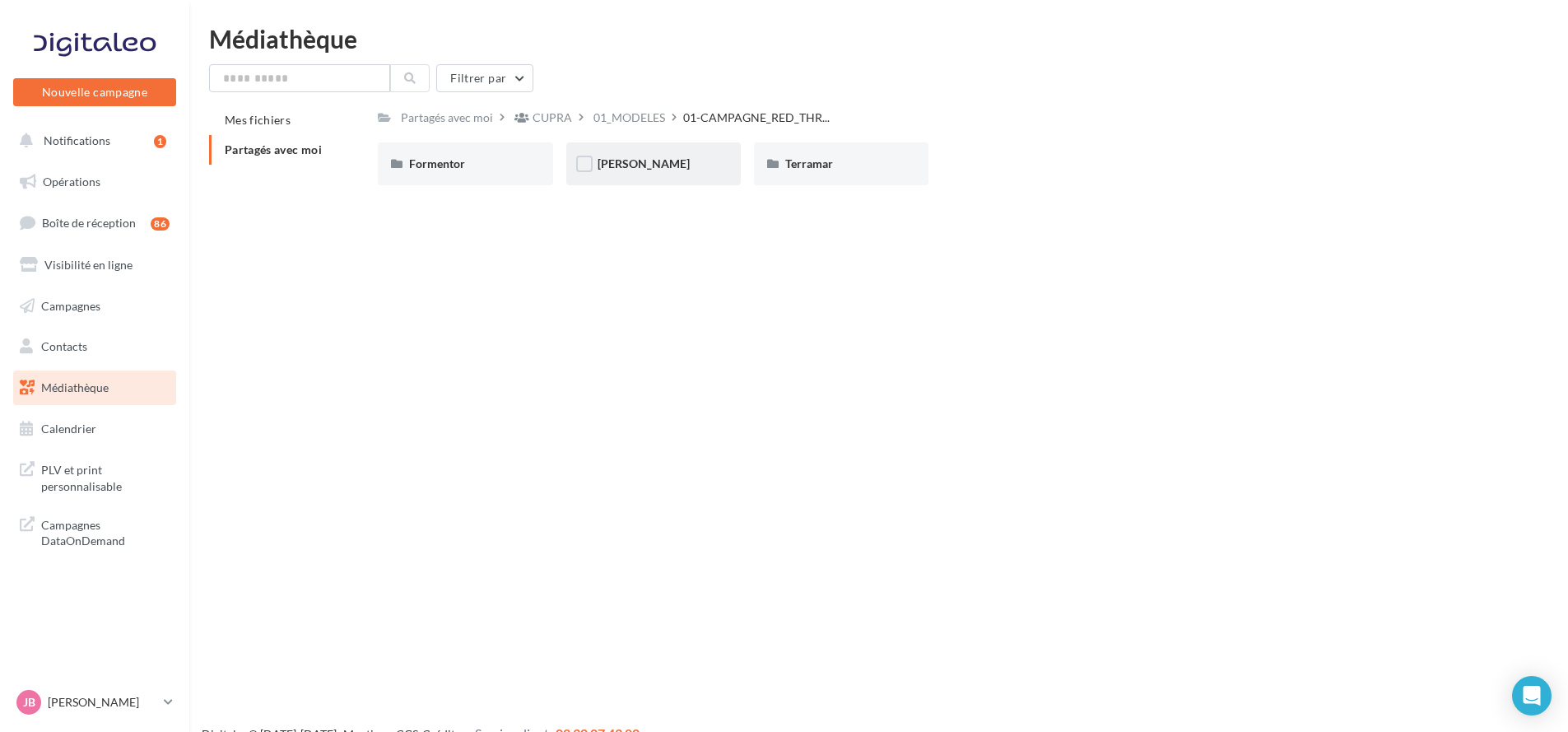
click at [657, 160] on div "Leon" at bounding box center [653, 164] width 112 height 16
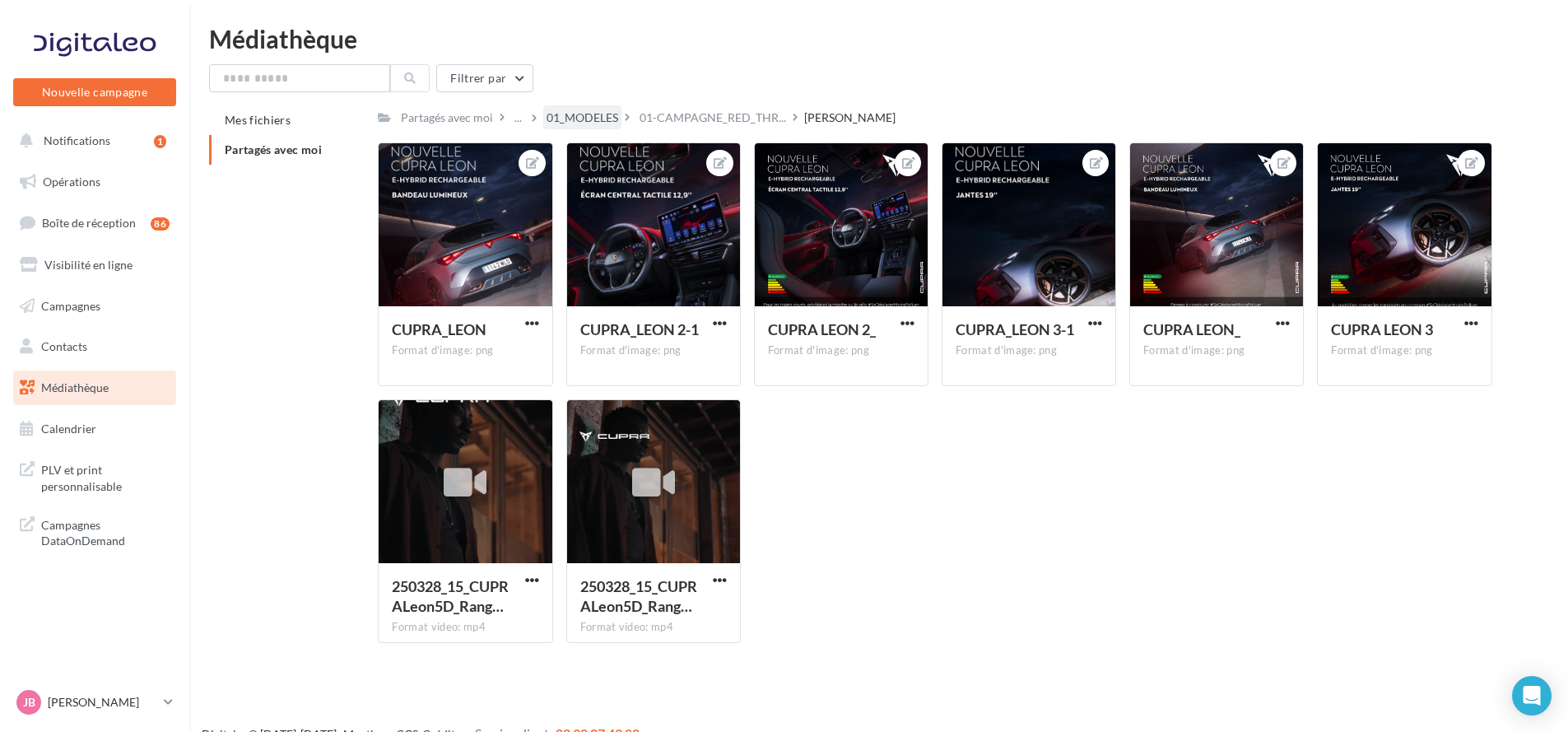
click at [604, 118] on div "01_MODELES" at bounding box center [583, 117] width 72 height 16
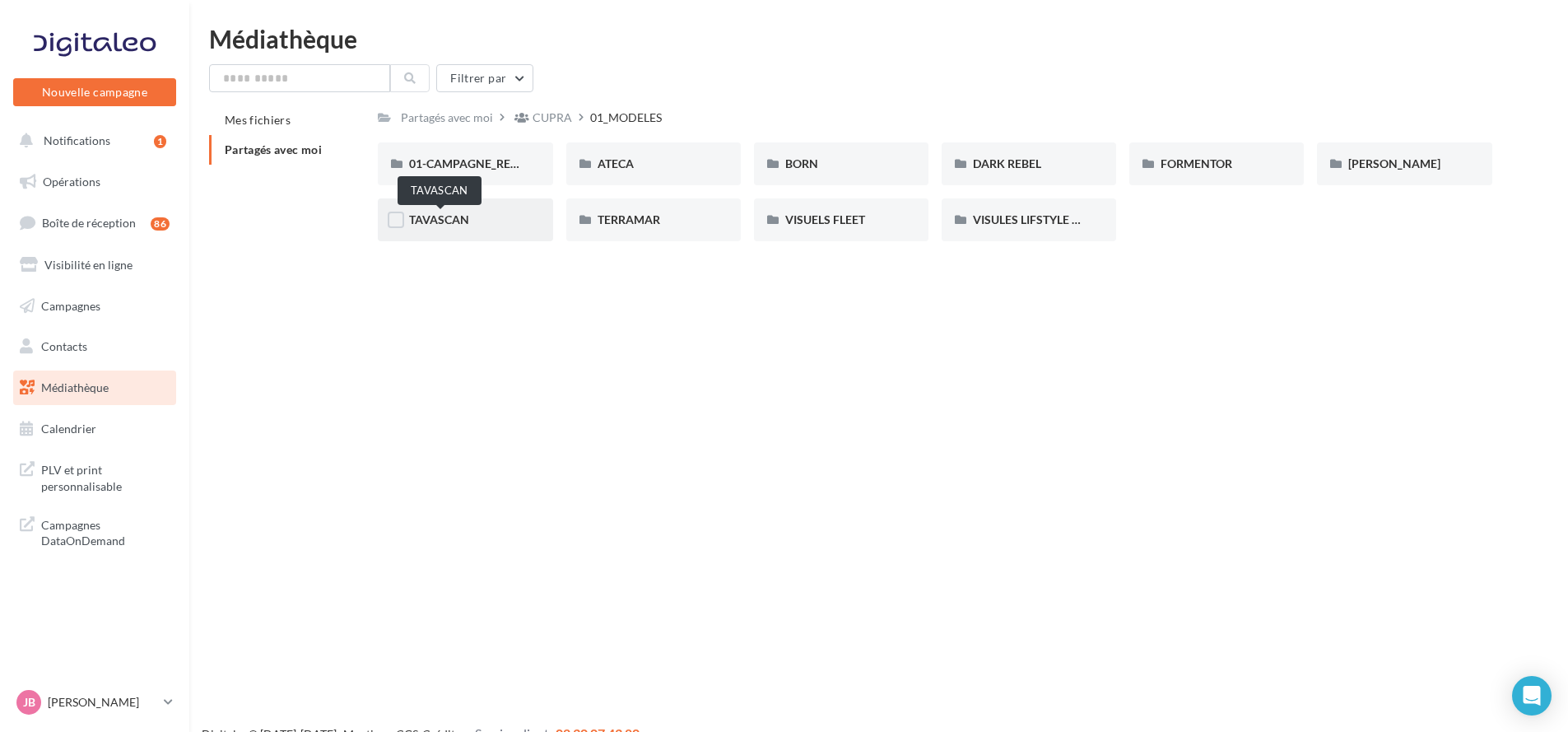
click at [460, 218] on span "TAVASCAN" at bounding box center [440, 219] width 61 height 14
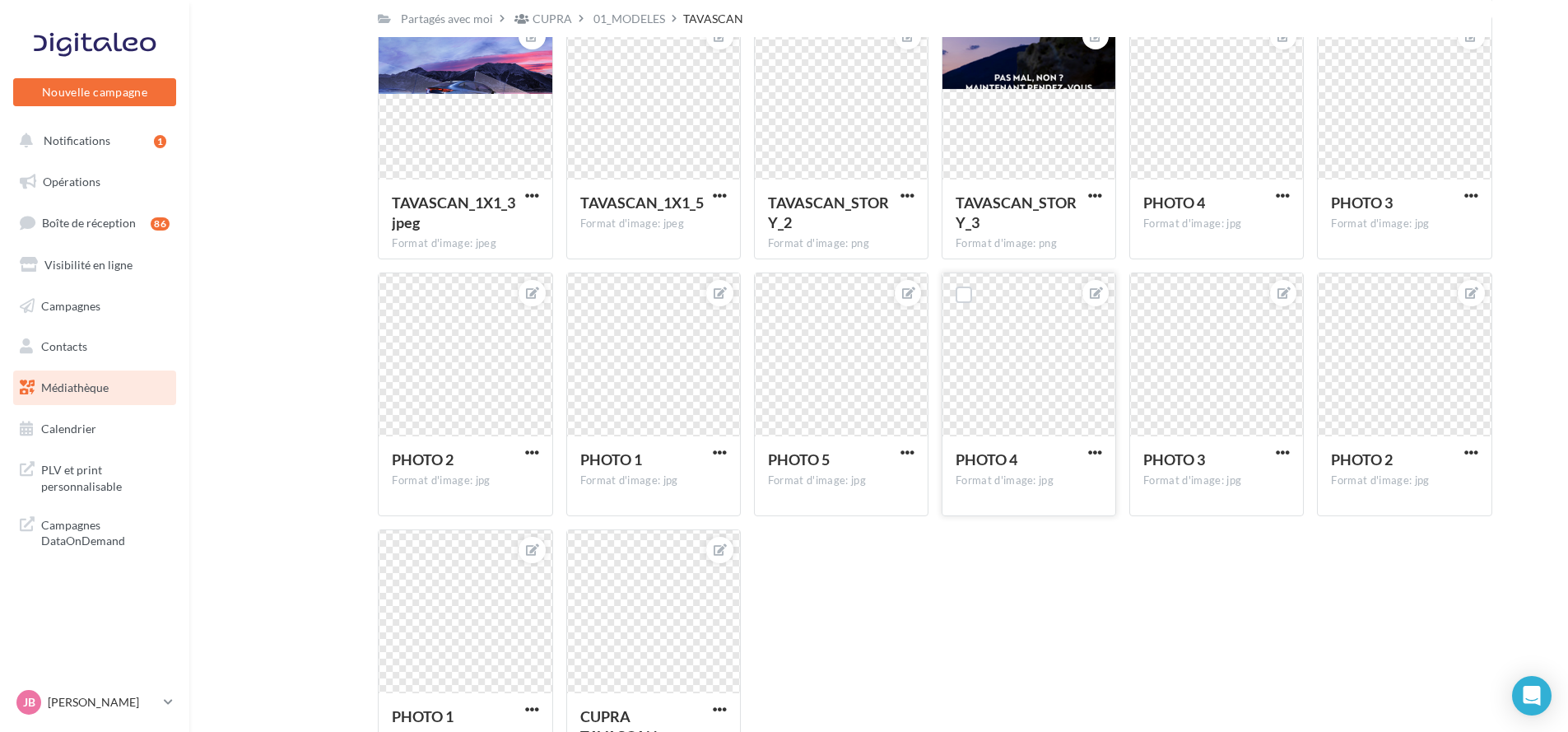
scroll to position [723, 0]
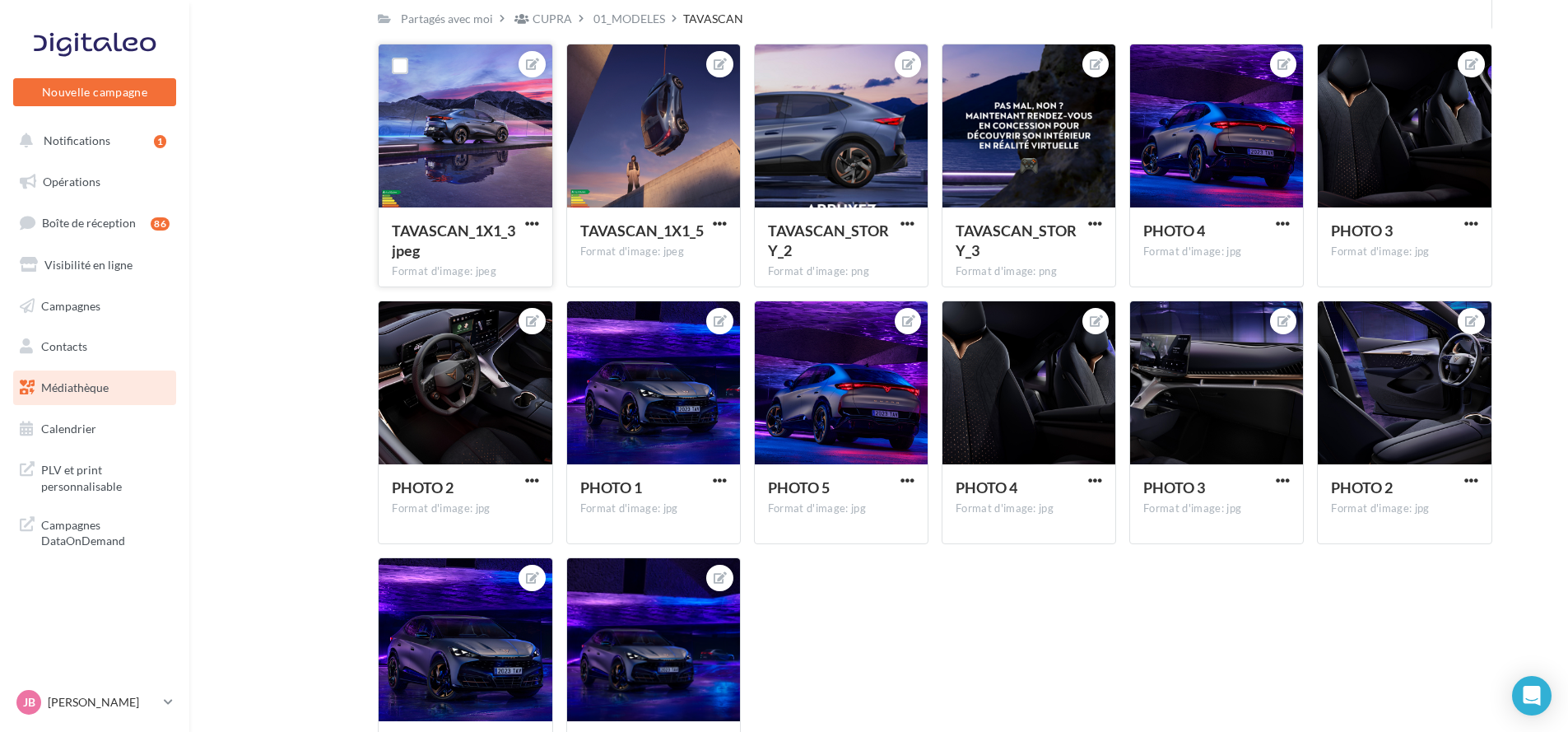
click at [427, 143] on div at bounding box center [464, 127] width 173 height 165
click at [464, 231] on span "TAVASCAN_1X1_3jpeg" at bounding box center [453, 240] width 124 height 38
click at [540, 231] on button "button" at bounding box center [532, 224] width 21 height 16
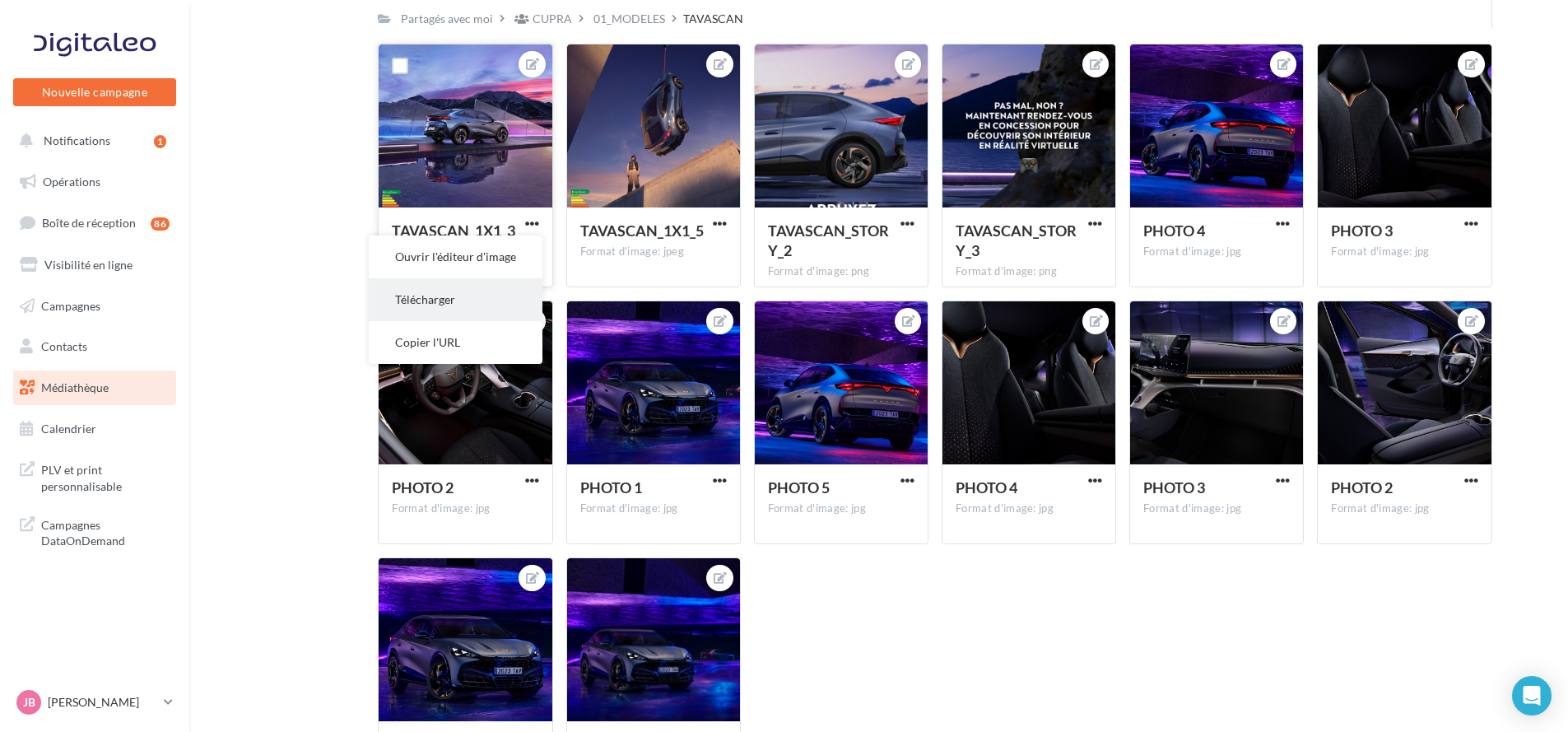
click at [513, 299] on button "Télécharger" at bounding box center [456, 299] width 174 height 43
